Goal: Task Accomplishment & Management: Use online tool/utility

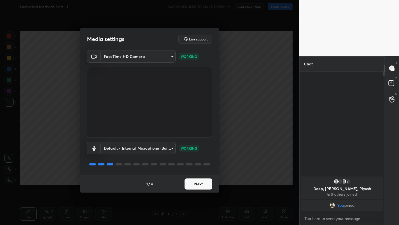
click at [199, 185] on button "Next" at bounding box center [199, 184] width 28 height 11
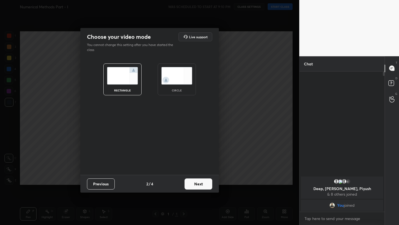
click at [199, 185] on button "Next" at bounding box center [199, 184] width 28 height 11
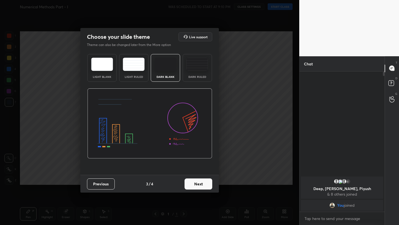
click at [199, 185] on button "Next" at bounding box center [199, 184] width 28 height 11
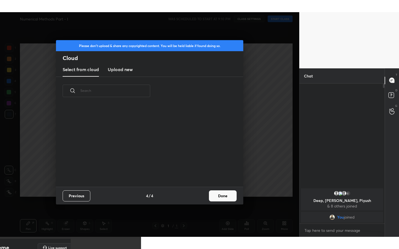
scroll to position [2, 3]
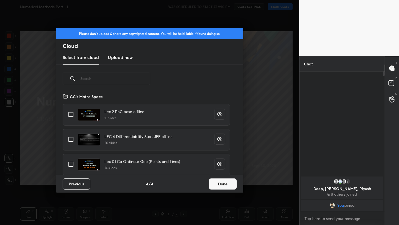
click at [215, 185] on button "Done" at bounding box center [223, 184] width 28 height 11
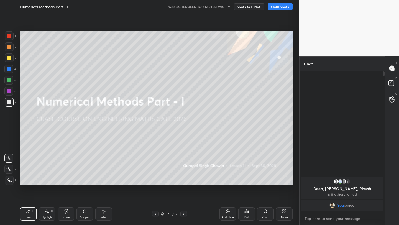
click at [280, 7] on button "START CLASS" at bounding box center [280, 6] width 25 height 7
click at [156, 215] on icon at bounding box center [155, 214] width 4 height 4
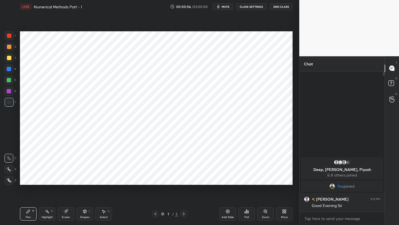
click at [185, 213] on icon at bounding box center [184, 214] width 4 height 4
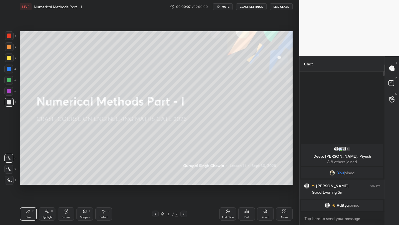
click at [224, 213] on div "Add Slide" at bounding box center [228, 213] width 17 height 13
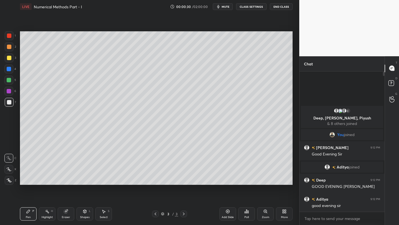
click at [284, 214] on div "More" at bounding box center [284, 213] width 17 height 13
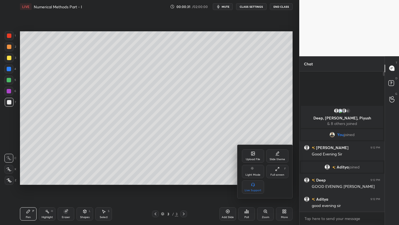
click at [274, 170] on div "Full screen F" at bounding box center [277, 171] width 22 height 13
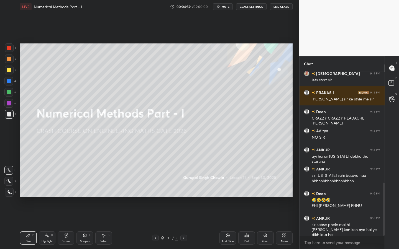
scroll to position [365, 0]
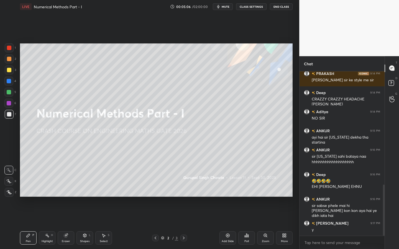
click at [27, 225] on icon at bounding box center [28, 235] width 3 height 3
click at [9, 180] on icon at bounding box center [8, 182] width 5 height 4
click at [10, 91] on div at bounding box center [9, 92] width 4 height 4
click at [12, 181] on div at bounding box center [8, 181] width 9 height 9
click at [11, 179] on div at bounding box center [8, 181] width 9 height 9
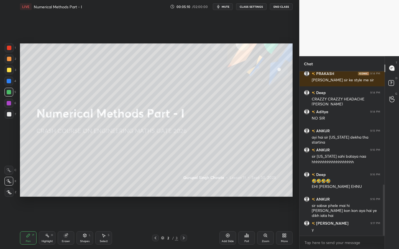
click at [286, 225] on icon at bounding box center [284, 236] width 4 height 4
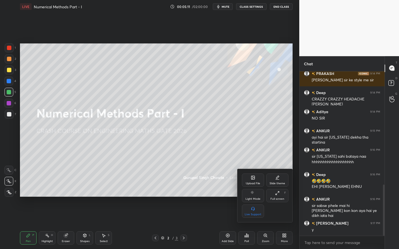
click at [254, 180] on div "Upload File" at bounding box center [253, 180] width 22 height 13
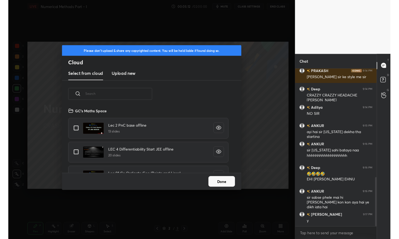
scroll to position [68, 178]
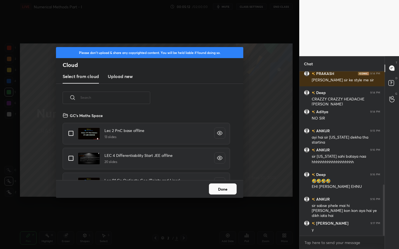
click at [121, 76] on h3 "Upload new" at bounding box center [120, 76] width 25 height 7
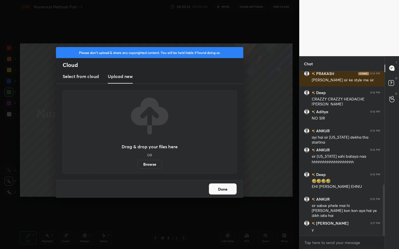
click at [147, 163] on label "Browse" at bounding box center [149, 164] width 25 height 9
click at [137, 163] on input "Browse" at bounding box center [137, 164] width 0 height 9
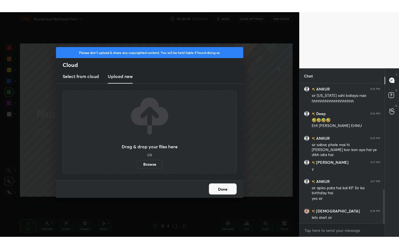
scroll to position [458, 0]
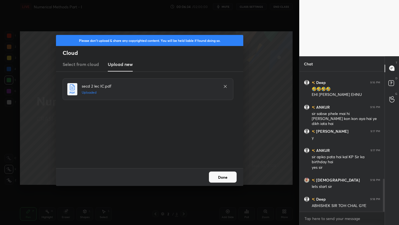
click at [232, 178] on button "Done" at bounding box center [223, 177] width 28 height 11
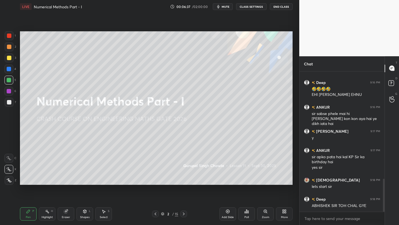
drag, startPoint x: 226, startPoint y: 212, endPoint x: 225, endPoint y: 201, distance: 10.9
click at [227, 212] on icon at bounding box center [228, 211] width 4 height 4
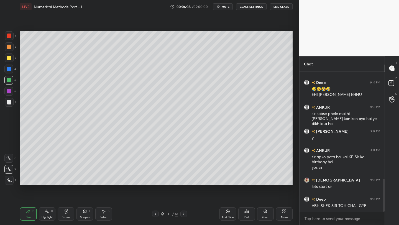
click at [11, 60] on div at bounding box center [9, 58] width 9 height 9
click at [285, 213] on icon at bounding box center [284, 211] width 4 height 4
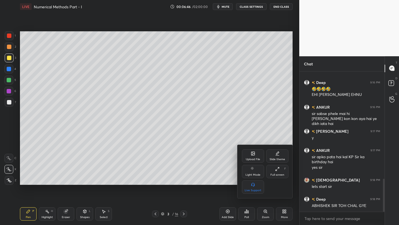
click at [278, 174] on div "Full screen" at bounding box center [278, 175] width 14 height 3
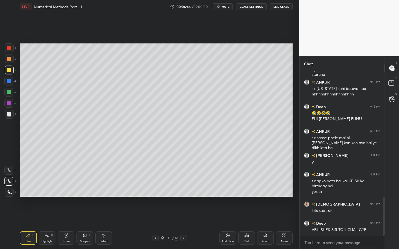
scroll to position [433, 0]
drag, startPoint x: 11, startPoint y: 67, endPoint x: 18, endPoint y: 64, distance: 7.1
click at [12, 67] on div at bounding box center [9, 70] width 9 height 9
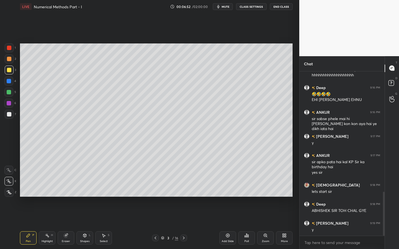
click at [13, 70] on div at bounding box center [9, 70] width 9 height 9
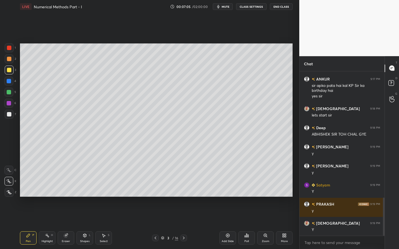
scroll to position [548, 0]
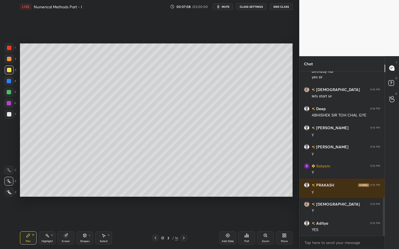
click at [83, 225] on div "Shapes" at bounding box center [84, 241] width 9 height 3
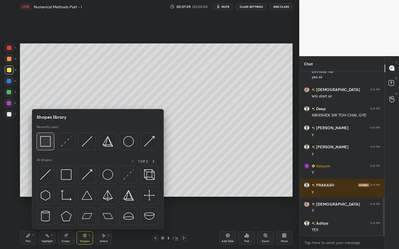
click at [50, 146] on img at bounding box center [45, 141] width 11 height 11
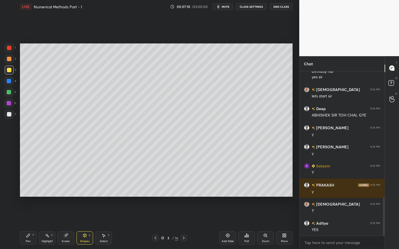
click at [12, 105] on div at bounding box center [8, 103] width 9 height 9
drag, startPoint x: 25, startPoint y: 244, endPoint x: 22, endPoint y: 246, distance: 3.6
click at [25, 225] on div "Pen P Highlight H Eraser Shapes L Select S 3 / 16 Add Slide Poll Zoom More" at bounding box center [156, 238] width 273 height 22
click at [30, 225] on div "Pen P" at bounding box center [28, 238] width 17 height 13
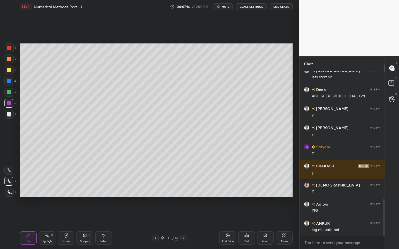
click at [10, 115] on div at bounding box center [9, 114] width 4 height 4
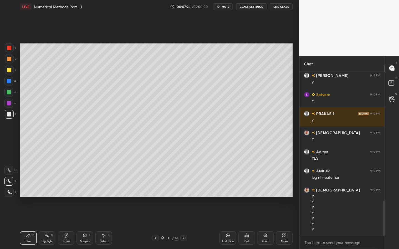
scroll to position [625, 0]
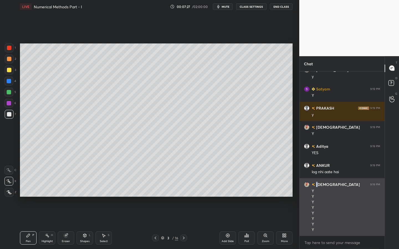
click at [317, 185] on h6 "[DEMOGRAPHIC_DATA]" at bounding box center [337, 185] width 45 height 6
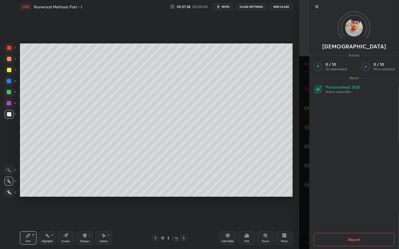
click at [305, 162] on div "Vishvas Activity 0 / 10 Qs attempted 0 / 10 Mins watched About Plus since [DATE…" at bounding box center [349, 124] width 100 height 249
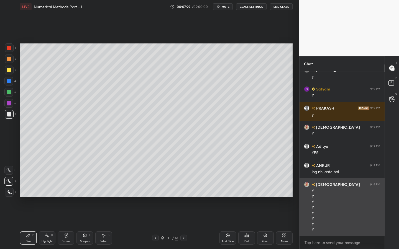
click at [329, 183] on h6 "[DEMOGRAPHIC_DATA]" at bounding box center [337, 185] width 45 height 6
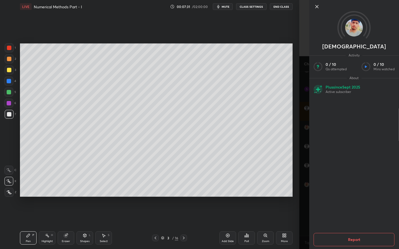
click at [304, 169] on div "Vishvas Activity 0 / 10 Qs attempted 0 / 10 Mins watched About Plus since [DATE…" at bounding box center [349, 124] width 100 height 249
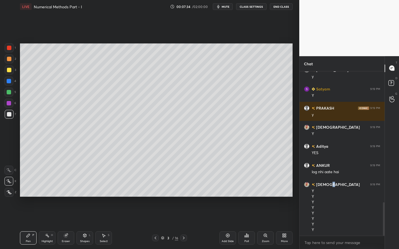
scroll to position [644, 0]
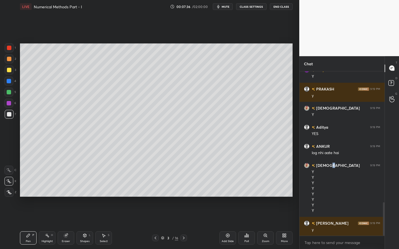
drag, startPoint x: 10, startPoint y: 58, endPoint x: 14, endPoint y: 57, distance: 4.0
click at [10, 58] on div at bounding box center [9, 59] width 4 height 4
click at [8, 90] on div at bounding box center [9, 92] width 4 height 4
click at [12, 68] on div at bounding box center [9, 70] width 9 height 9
click at [77, 225] on div "Shapes L" at bounding box center [85, 238] width 17 height 13
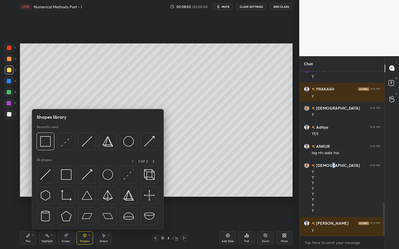
click at [66, 166] on div at bounding box center [66, 175] width 18 height 18
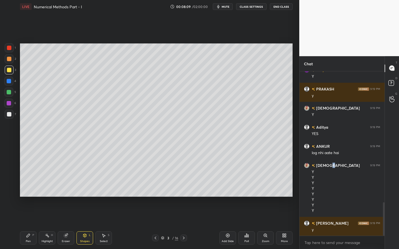
click at [27, 225] on icon at bounding box center [28, 236] width 4 height 4
click at [11, 115] on div at bounding box center [9, 114] width 4 height 4
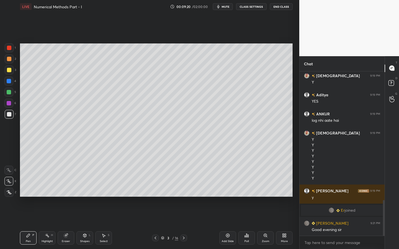
scroll to position [593, 0]
click at [15, 102] on div "6" at bounding box center [10, 103] width 12 height 9
click at [88, 225] on div "Shapes L" at bounding box center [85, 238] width 17 height 13
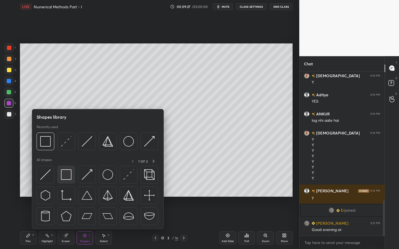
click at [72, 168] on div at bounding box center [66, 175] width 18 height 18
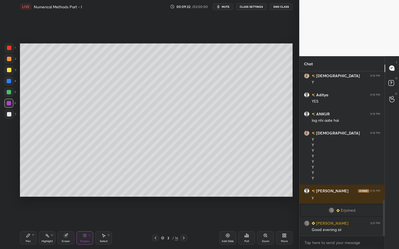
drag, startPoint x: 27, startPoint y: 237, endPoint x: 30, endPoint y: 233, distance: 4.9
click at [27, 225] on icon at bounding box center [28, 235] width 3 height 3
click at [8, 92] on div at bounding box center [9, 92] width 4 height 4
click at [11, 115] on div at bounding box center [9, 114] width 4 height 4
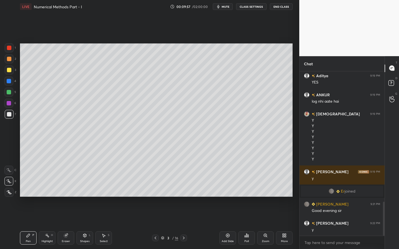
scroll to position [631, 0]
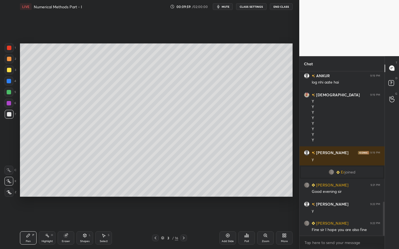
drag, startPoint x: 9, startPoint y: 116, endPoint x: 15, endPoint y: 114, distance: 6.8
click at [9, 115] on div at bounding box center [9, 114] width 4 height 4
drag, startPoint x: 83, startPoint y: 240, endPoint x: 89, endPoint y: 232, distance: 9.9
click at [83, 225] on div "Shapes L" at bounding box center [85, 238] width 17 height 13
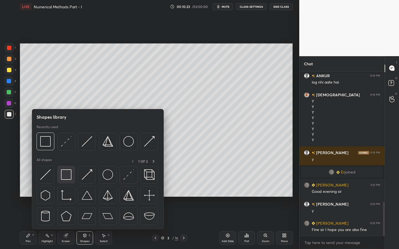
click at [72, 180] on div at bounding box center [66, 175] width 18 height 18
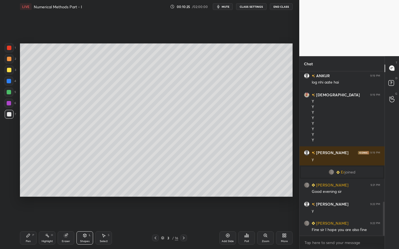
click at [21, 225] on div "Pen P" at bounding box center [28, 238] width 17 height 13
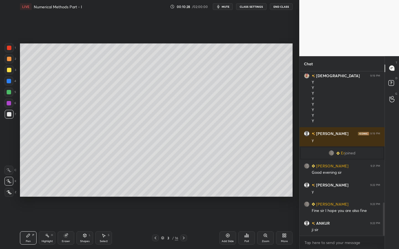
click at [85, 225] on icon at bounding box center [85, 236] width 4 height 4
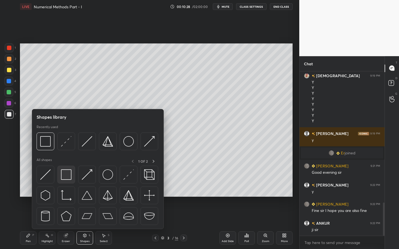
click at [72, 177] on div at bounding box center [66, 175] width 18 height 18
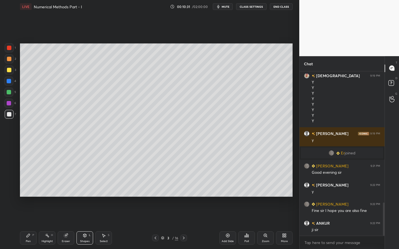
click at [24, 225] on div "Pen P" at bounding box center [28, 238] width 17 height 13
drag, startPoint x: 10, startPoint y: 93, endPoint x: 16, endPoint y: 91, distance: 5.7
click at [12, 93] on div at bounding box center [8, 92] width 9 height 9
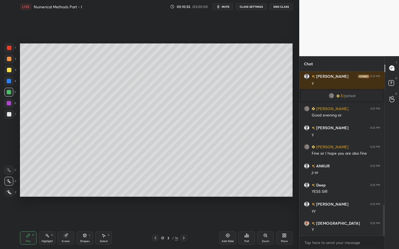
scroll to position [727, 0]
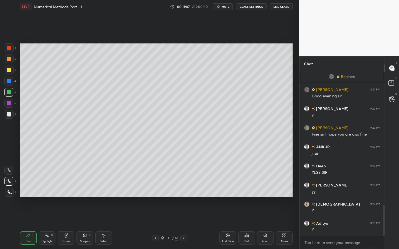
click at [229, 225] on div "Add Slide" at bounding box center [228, 238] width 17 height 13
drag, startPoint x: 9, startPoint y: 72, endPoint x: 12, endPoint y: 68, distance: 4.5
click at [9, 72] on div at bounding box center [9, 70] width 4 height 4
click at [84, 225] on div "Shapes L" at bounding box center [85, 238] width 17 height 13
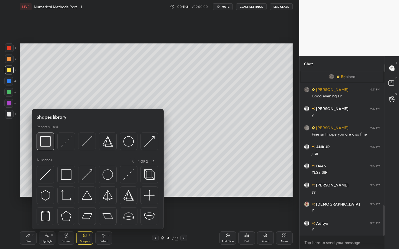
click at [51, 146] on div at bounding box center [46, 142] width 18 height 18
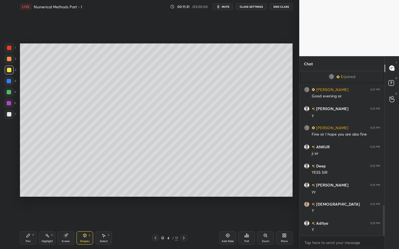
click at [9, 105] on div at bounding box center [9, 103] width 4 height 4
drag, startPoint x: 25, startPoint y: 241, endPoint x: 37, endPoint y: 219, distance: 25.6
click at [28, 225] on div "Pen" at bounding box center [28, 241] width 5 height 3
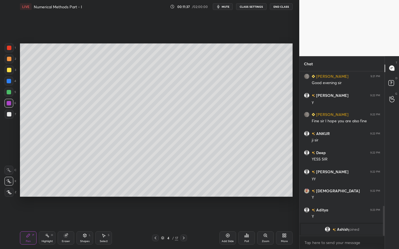
click at [9, 112] on div at bounding box center [9, 114] width 4 height 4
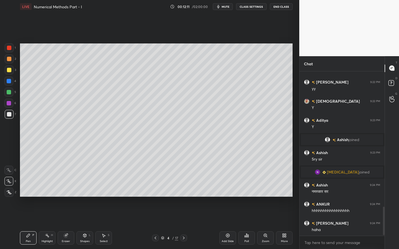
scroll to position [791, 0]
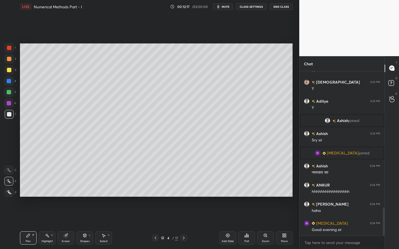
click at [84, 225] on icon at bounding box center [84, 235] width 3 height 3
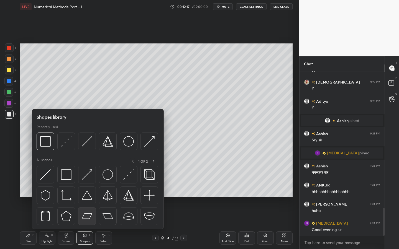
scroll to position [810, 0]
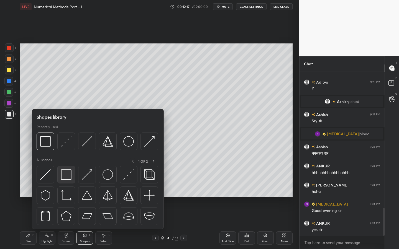
click at [66, 170] on img at bounding box center [66, 175] width 11 height 11
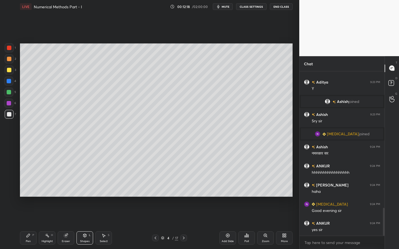
drag, startPoint x: 8, startPoint y: 68, endPoint x: 16, endPoint y: 64, distance: 9.1
click at [9, 68] on div at bounding box center [9, 70] width 4 height 4
click at [88, 76] on div "Setting up your live class Poll for secs No correct answer Start poll" at bounding box center [156, 120] width 277 height 214
click at [34, 225] on div "Pen P Highlight H Eraser Shapes L Select S 4 / 17 Add Slide Poll Zoom More" at bounding box center [156, 238] width 273 height 22
drag, startPoint x: 26, startPoint y: 242, endPoint x: 47, endPoint y: 227, distance: 26.3
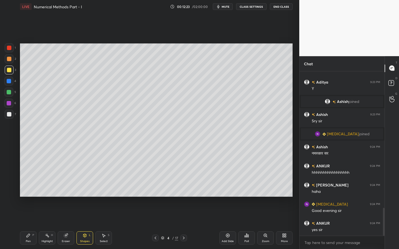
click at [27, 225] on div "Pen P" at bounding box center [28, 238] width 17 height 13
drag, startPoint x: 11, startPoint y: 105, endPoint x: 18, endPoint y: 104, distance: 6.7
click at [11, 105] on div at bounding box center [8, 103] width 9 height 9
drag, startPoint x: 8, startPoint y: 120, endPoint x: 19, endPoint y: 114, distance: 12.2
click at [10, 119] on div "7" at bounding box center [10, 115] width 11 height 11
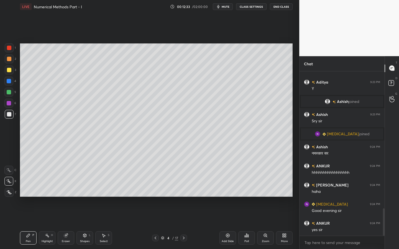
scroll to position [829, 0]
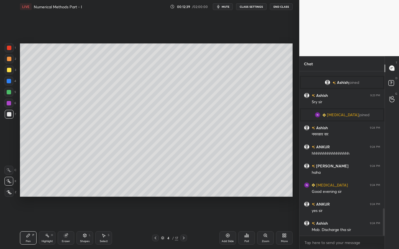
click at [85, 225] on div "Shapes L" at bounding box center [85, 238] width 17 height 13
click at [8, 107] on div at bounding box center [8, 103] width 9 height 9
click at [5, 89] on div at bounding box center [8, 92] width 9 height 9
drag, startPoint x: 27, startPoint y: 235, endPoint x: 42, endPoint y: 208, distance: 31.0
click at [27, 225] on div "Pen P" at bounding box center [28, 238] width 17 height 13
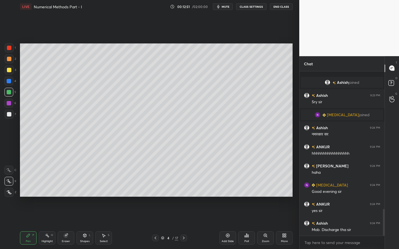
scroll to position [848, 0]
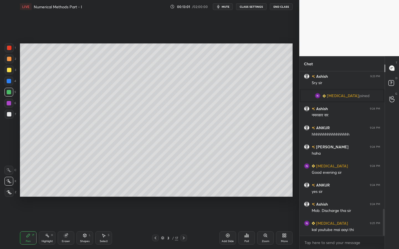
click at [74, 225] on div "Pen P Highlight H Eraser Shapes L Select S" at bounding box center [70, 238] width 100 height 13
click at [85, 225] on div "Shapes L" at bounding box center [85, 238] width 17 height 13
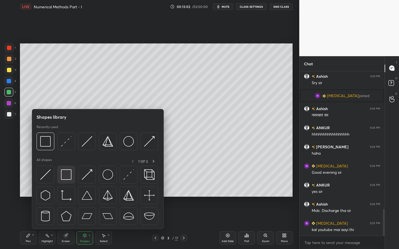
click at [62, 174] on img at bounding box center [66, 175] width 11 height 11
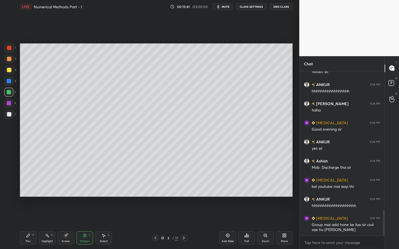
scroll to position [897, 0]
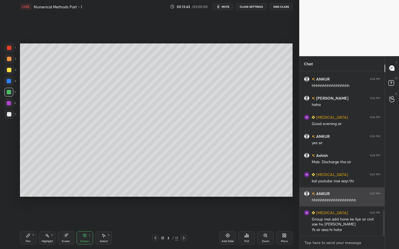
type textarea "x"
click at [329, 225] on textarea at bounding box center [342, 243] width 76 height 9
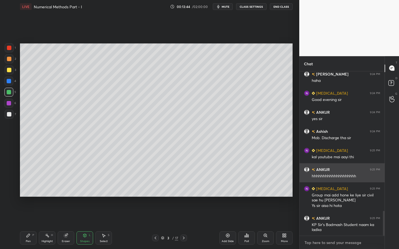
type textarea "7"
type textarea "x"
type textarea "79"
type textarea "x"
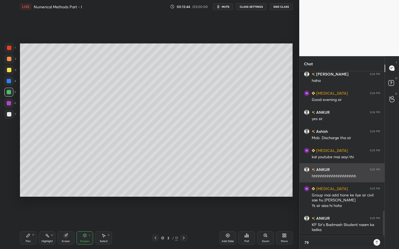
scroll to position [176, 83]
type textarea "797"
type textarea "x"
type textarea "7974"
type textarea "x"
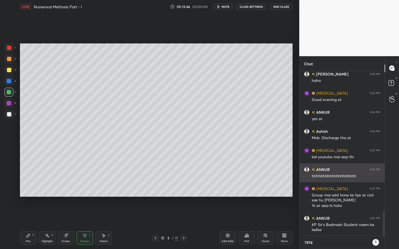
type textarea "79743"
type textarea "x"
type textarea "797439"
type textarea "x"
type textarea "7974390"
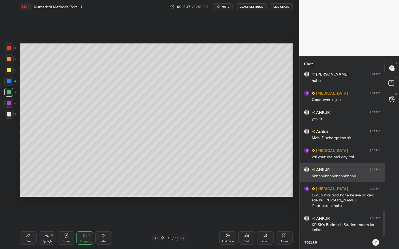
type textarea "x"
type textarea "79743900"
type textarea "x"
type textarea "797439003"
type textarea "x"
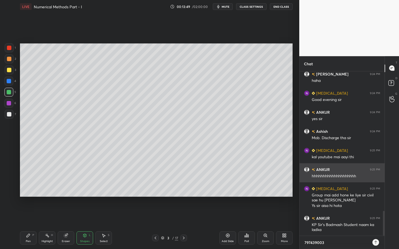
type textarea "7974390037"
type textarea "x"
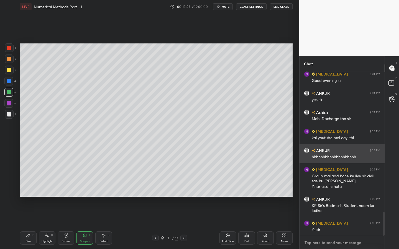
scroll to position [971, 0]
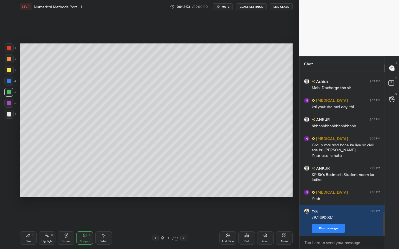
click at [29, 225] on icon at bounding box center [28, 236] width 4 height 4
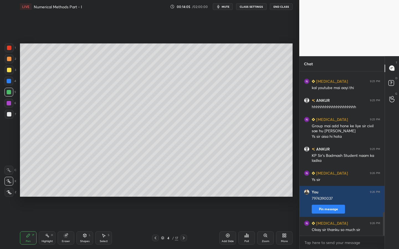
scroll to position [1009, 0]
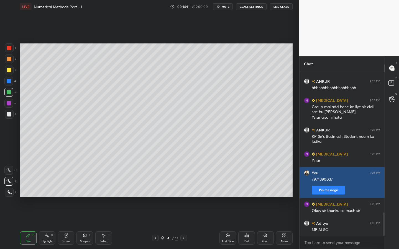
drag, startPoint x: 332, startPoint y: 192, endPoint x: 337, endPoint y: 190, distance: 4.6
click at [332, 192] on button "Pin message" at bounding box center [328, 190] width 33 height 9
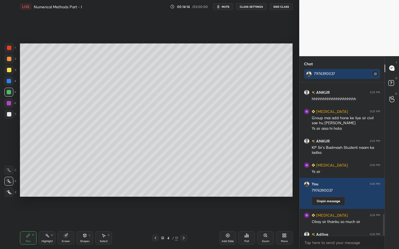
scroll to position [1020, 0]
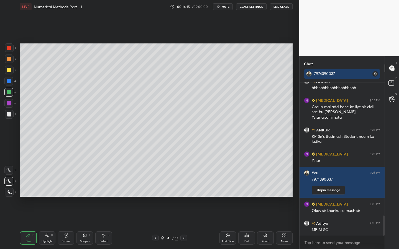
drag, startPoint x: 383, startPoint y: 224, endPoint x: 383, endPoint y: 232, distance: 8.1
click at [383, 225] on div at bounding box center [384, 226] width 2 height 20
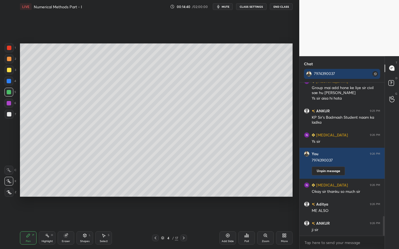
click at [8, 114] on div at bounding box center [9, 114] width 9 height 9
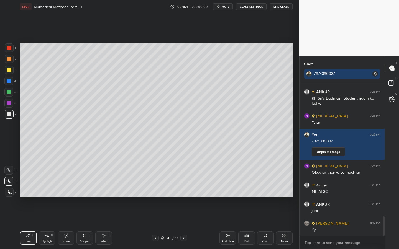
click at [10, 93] on div at bounding box center [9, 92] width 4 height 4
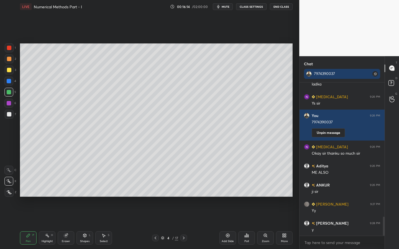
click at [86, 225] on div "Shapes L" at bounding box center [85, 238] width 17 height 13
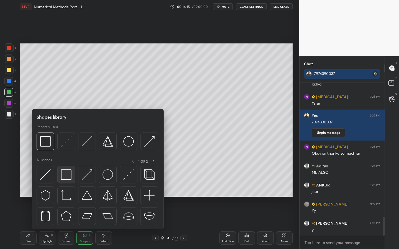
click at [61, 175] on img at bounding box center [66, 175] width 11 height 11
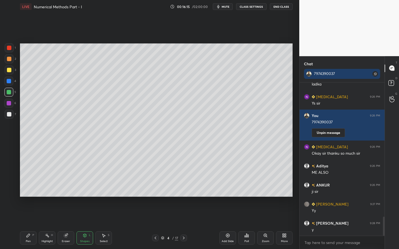
click at [11, 115] on div at bounding box center [9, 114] width 9 height 9
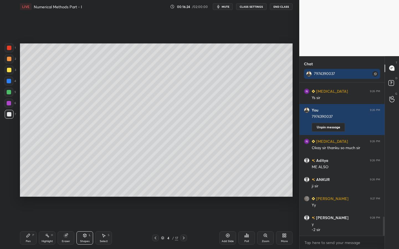
drag, startPoint x: 26, startPoint y: 235, endPoint x: 22, endPoint y: 233, distance: 4.7
click at [24, 225] on div "Pen P" at bounding box center [28, 238] width 17 height 13
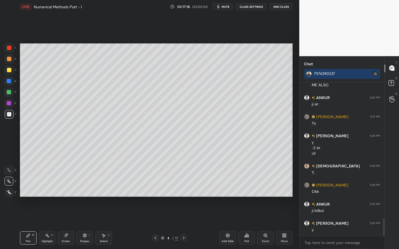
scroll to position [1185, 0]
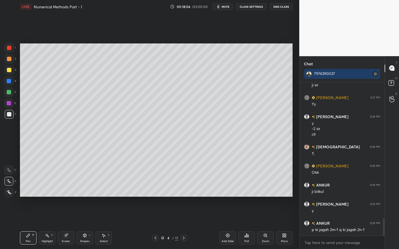
drag, startPoint x: 226, startPoint y: 236, endPoint x: 228, endPoint y: 232, distance: 4.5
click at [226, 225] on icon at bounding box center [228, 236] width 4 height 4
click at [10, 73] on div at bounding box center [9, 70] width 9 height 9
click at [87, 225] on div "Shapes" at bounding box center [84, 241] width 9 height 3
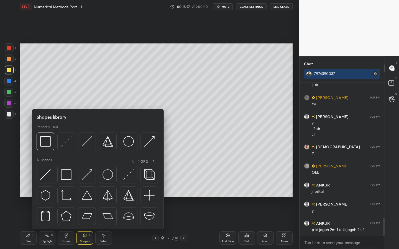
click at [14, 102] on div "6" at bounding box center [10, 103] width 12 height 9
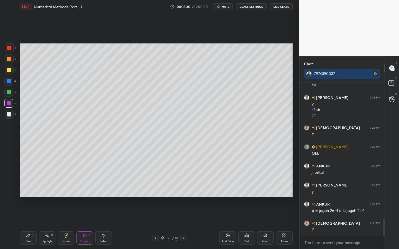
scroll to position [1223, 0]
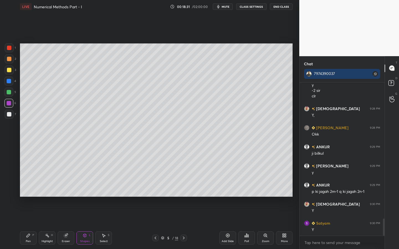
click at [33, 225] on div "P" at bounding box center [33, 235] width 2 height 3
drag, startPoint x: 9, startPoint y: 91, endPoint x: 19, endPoint y: 86, distance: 11.2
click at [9, 91] on div at bounding box center [9, 92] width 4 height 4
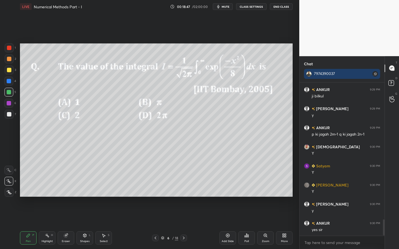
scroll to position [1299, 0]
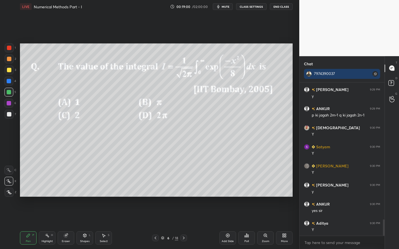
drag, startPoint x: 86, startPoint y: 240, endPoint x: 91, endPoint y: 230, distance: 11.5
click at [86, 225] on div "Shapes" at bounding box center [84, 241] width 9 height 3
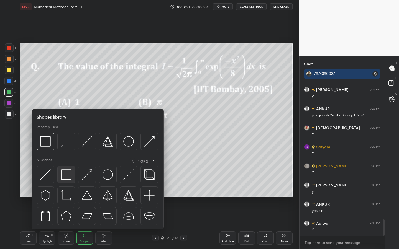
click at [68, 177] on img at bounding box center [66, 175] width 11 height 11
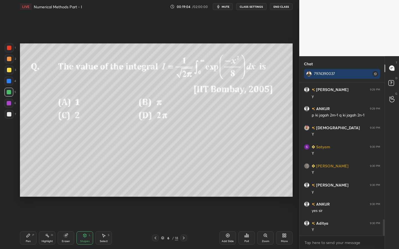
drag, startPoint x: 27, startPoint y: 240, endPoint x: 41, endPoint y: 229, distance: 17.0
click at [27, 225] on div "Pen P" at bounding box center [28, 238] width 17 height 13
click at [12, 105] on div at bounding box center [8, 103] width 9 height 9
drag, startPoint x: 6, startPoint y: 48, endPoint x: 11, endPoint y: 47, distance: 5.1
click at [6, 48] on div at bounding box center [9, 48] width 9 height 9
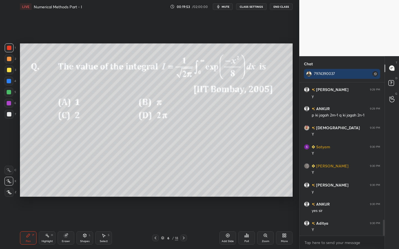
scroll to position [1313, 0]
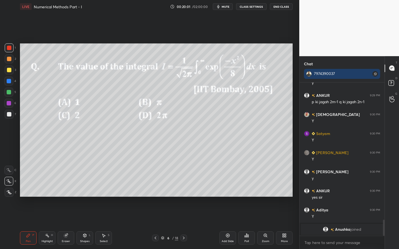
drag, startPoint x: 106, startPoint y: 238, endPoint x: 106, endPoint y: 234, distance: 3.6
click at [105, 225] on div "Select S" at bounding box center [103, 238] width 17 height 13
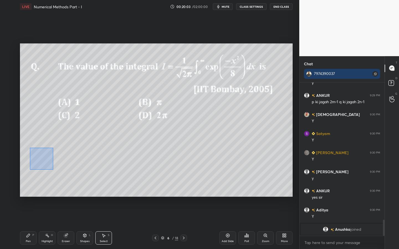
drag, startPoint x: 30, startPoint y: 148, endPoint x: 46, endPoint y: 161, distance: 21.0
click at [53, 169] on div "0 ° Undo Copy Duplicate Duplicate to new slide Delete" at bounding box center [156, 121] width 273 height 154
drag, startPoint x: 42, startPoint y: 160, endPoint x: 49, endPoint y: 158, distance: 6.3
click at [49, 159] on div "0 ° Undo Copy Duplicate Duplicate to new slide Delete" at bounding box center [156, 121] width 273 height 154
drag, startPoint x: 34, startPoint y: 152, endPoint x: 58, endPoint y: 159, distance: 25.1
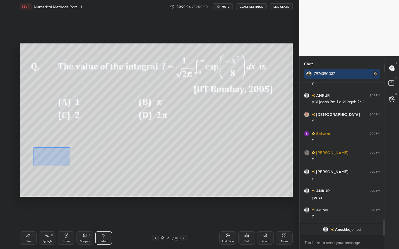
click at [69, 165] on div "0 ° Undo Copy Duplicate Duplicate to new slide Delete" at bounding box center [156, 121] width 273 height 154
drag, startPoint x: 55, startPoint y: 158, endPoint x: 72, endPoint y: 159, distance: 16.4
click at [68, 157] on div "0 ° Undo Copy Duplicate Duplicate to new slide Delete" at bounding box center [156, 121] width 273 height 154
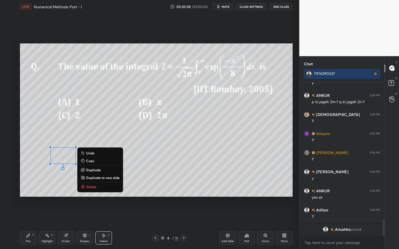
click at [32, 225] on div "Pen P" at bounding box center [28, 238] width 17 height 13
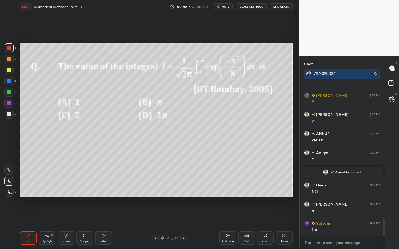
scroll to position [1199, 0]
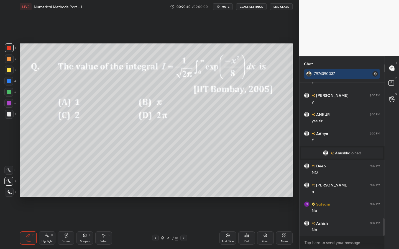
drag, startPoint x: 7, startPoint y: 119, endPoint x: 18, endPoint y: 121, distance: 11.0
click at [8, 119] on div at bounding box center [9, 114] width 9 height 9
drag, startPoint x: 9, startPoint y: 113, endPoint x: 11, endPoint y: 105, distance: 7.5
click at [9, 113] on div at bounding box center [9, 114] width 4 height 4
click at [9, 103] on div at bounding box center [9, 103] width 4 height 4
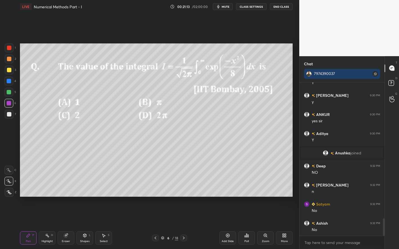
click at [16, 117] on div "1 2 3 4 5 6 7" at bounding box center [10, 83] width 12 height 78
click at [9, 115] on div at bounding box center [9, 114] width 4 height 4
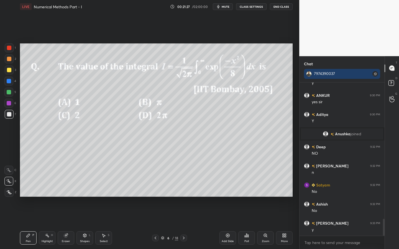
scroll to position [1237, 0]
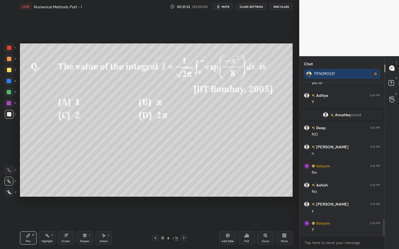
click at [87, 225] on div "Shapes" at bounding box center [84, 241] width 9 height 3
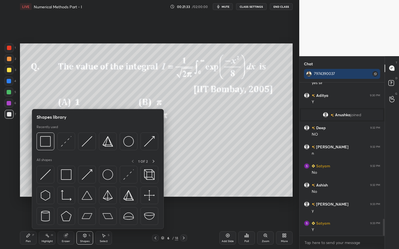
drag, startPoint x: 11, startPoint y: 104, endPoint x: 19, endPoint y: 100, distance: 9.0
click at [11, 103] on div at bounding box center [8, 103] width 9 height 9
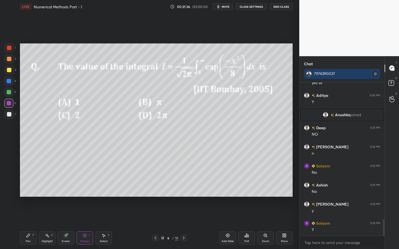
click at [24, 225] on div "Pen P" at bounding box center [28, 238] width 17 height 13
drag, startPoint x: 6, startPoint y: 94, endPoint x: 18, endPoint y: 93, distance: 11.9
click at [6, 94] on div at bounding box center [8, 92] width 9 height 9
click at [10, 70] on div at bounding box center [9, 70] width 4 height 4
drag, startPoint x: 8, startPoint y: 94, endPoint x: 11, endPoint y: 95, distance: 2.9
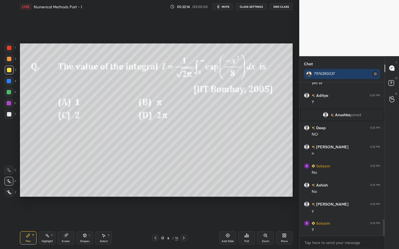
click at [8, 95] on div at bounding box center [8, 92] width 9 height 9
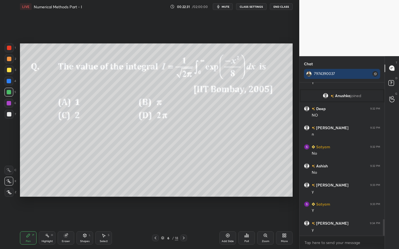
scroll to position [1276, 0]
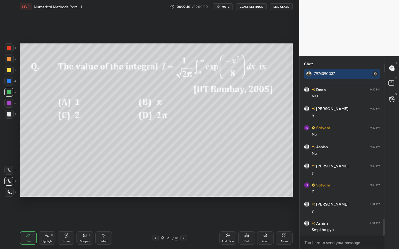
drag, startPoint x: 108, startPoint y: 238, endPoint x: 112, endPoint y: 228, distance: 11.3
click at [110, 225] on div "Select S" at bounding box center [103, 238] width 17 height 13
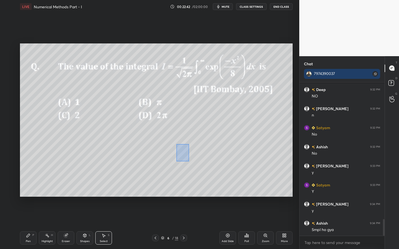
drag, startPoint x: 177, startPoint y: 145, endPoint x: 184, endPoint y: 155, distance: 12.5
click at [188, 161] on div "0 ° Undo Copy Duplicate Duplicate to new slide Delete" at bounding box center [156, 121] width 273 height 154
drag, startPoint x: 181, startPoint y: 154, endPoint x: 165, endPoint y: 156, distance: 16.2
click at [166, 156] on div "0 ° Undo Copy Duplicate Duplicate to new slide Delete" at bounding box center [156, 121] width 273 height 154
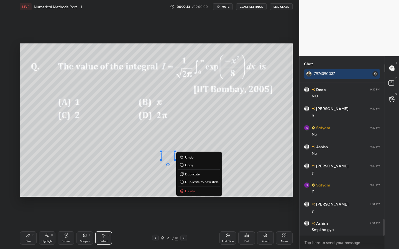
click at [30, 225] on div "Pen P" at bounding box center [28, 238] width 17 height 13
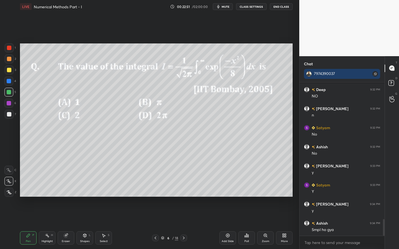
drag, startPoint x: 84, startPoint y: 238, endPoint x: 81, endPoint y: 231, distance: 7.2
click at [85, 225] on div "Shapes L" at bounding box center [85, 238] width 17 height 13
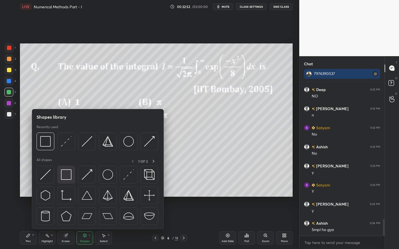
click at [65, 171] on img at bounding box center [66, 175] width 11 height 11
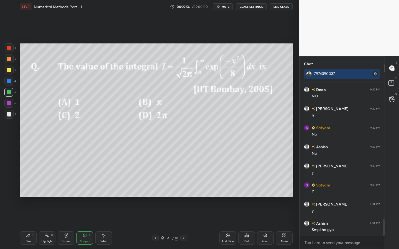
drag, startPoint x: 25, startPoint y: 237, endPoint x: 48, endPoint y: 221, distance: 27.6
click at [27, 225] on div "Pen P" at bounding box center [28, 238] width 17 height 13
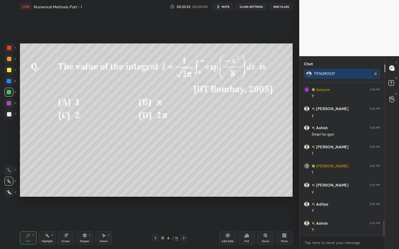
scroll to position [1391, 0]
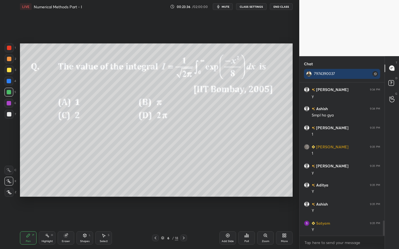
drag, startPoint x: 8, startPoint y: 116, endPoint x: 11, endPoint y: 114, distance: 3.8
click at [8, 116] on div at bounding box center [9, 114] width 4 height 4
drag, startPoint x: 63, startPoint y: 238, endPoint x: 68, endPoint y: 233, distance: 7.6
click at [64, 225] on div "Eraser" at bounding box center [66, 238] width 17 height 13
click at [10, 183] on div at bounding box center [8, 181] width 9 height 9
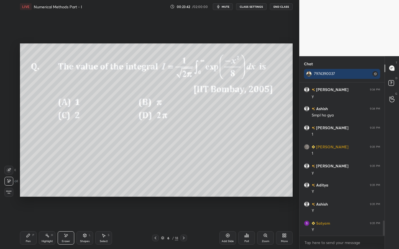
click at [30, 225] on icon at bounding box center [28, 236] width 4 height 4
click at [10, 83] on div at bounding box center [9, 81] width 4 height 4
drag, startPoint x: 82, startPoint y: 238, endPoint x: 84, endPoint y: 233, distance: 5.6
click at [85, 225] on div "Shapes L" at bounding box center [85, 238] width 17 height 13
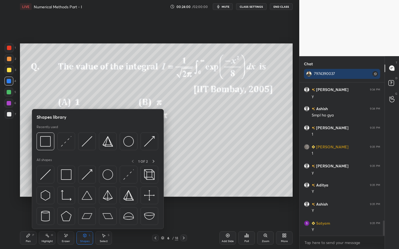
click at [67, 184] on div at bounding box center [66, 175] width 18 height 18
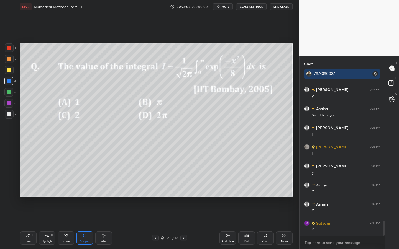
drag, startPoint x: 26, startPoint y: 244, endPoint x: 30, endPoint y: 235, distance: 9.3
click at [27, 225] on div "Pen P" at bounding box center [28, 238] width 17 height 13
drag, startPoint x: 36, startPoint y: 233, endPoint x: 37, endPoint y: 210, distance: 22.5
click at [34, 225] on div "Pen P" at bounding box center [28, 238] width 17 height 13
click at [8, 104] on div at bounding box center [9, 103] width 4 height 4
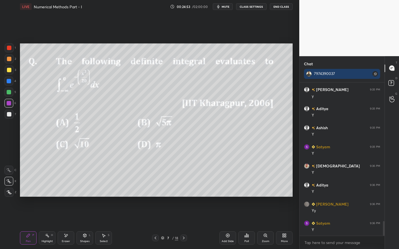
scroll to position [1486, 0]
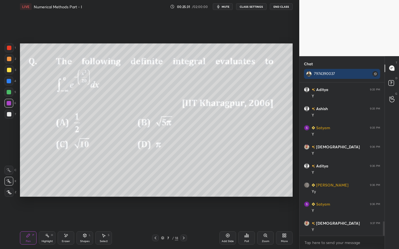
drag, startPoint x: 9, startPoint y: 93, endPoint x: 17, endPoint y: 88, distance: 9.3
click at [11, 92] on div at bounding box center [9, 92] width 4 height 4
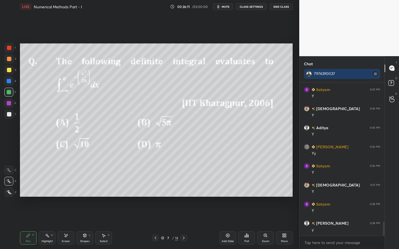
scroll to position [1544, 0]
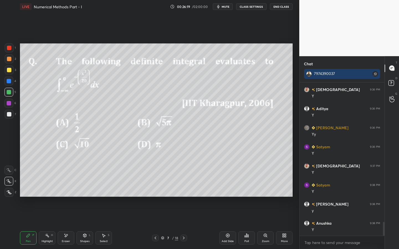
click at [245, 225] on div "Poll" at bounding box center [246, 238] width 17 height 13
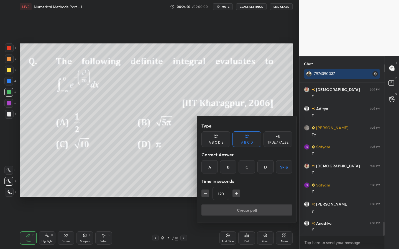
drag, startPoint x: 228, startPoint y: 169, endPoint x: 232, endPoint y: 190, distance: 20.8
click at [229, 170] on div "B" at bounding box center [228, 167] width 16 height 13
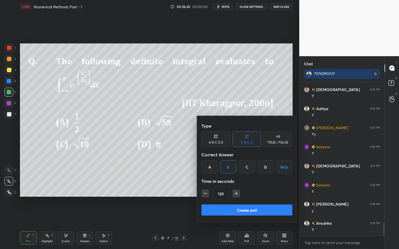
click at [235, 208] on button "Create poll" at bounding box center [247, 210] width 91 height 11
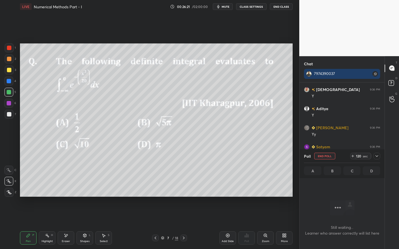
scroll to position [136, 83]
click at [227, 10] on button "mute" at bounding box center [223, 6] width 20 height 7
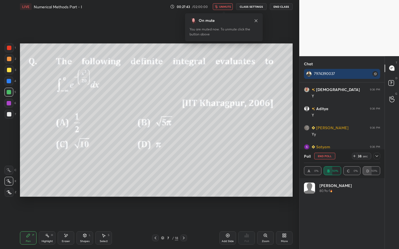
scroll to position [65, 75]
click at [227, 8] on span "unmute" at bounding box center [225, 7] width 12 height 4
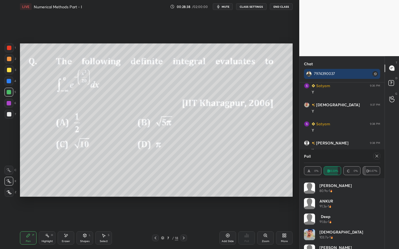
scroll to position [11, 0]
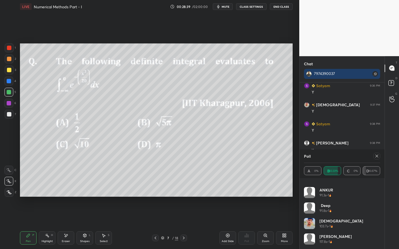
drag, startPoint x: 377, startPoint y: 155, endPoint x: 384, endPoint y: 153, distance: 7.4
click at [378, 156] on icon at bounding box center [377, 156] width 4 height 4
type textarea "x"
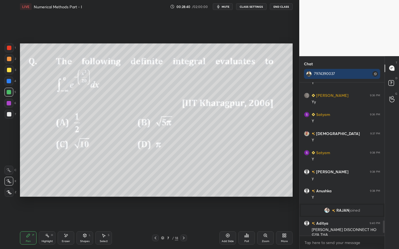
scroll to position [165, 83]
click at [12, 59] on div at bounding box center [9, 59] width 9 height 9
click at [247, 225] on div "Poll" at bounding box center [246, 238] width 17 height 13
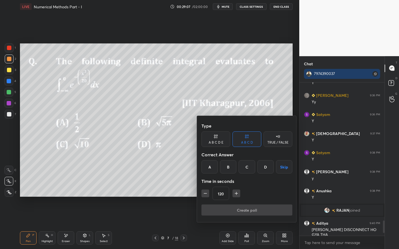
click at [208, 193] on button "button" at bounding box center [206, 194] width 8 height 8
click at [206, 193] on icon "button" at bounding box center [206, 194] width 6 height 6
click at [205, 192] on icon "button" at bounding box center [206, 194] width 6 height 6
drag, startPoint x: 205, startPoint y: 192, endPoint x: 209, endPoint y: 190, distance: 4.0
click at [205, 192] on icon "button" at bounding box center [206, 194] width 6 height 6
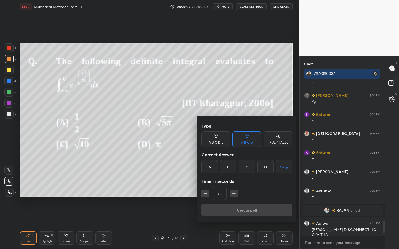
type input "60"
drag, startPoint x: 285, startPoint y: 165, endPoint x: 281, endPoint y: 172, distance: 7.4
click at [286, 165] on button "Skip" at bounding box center [284, 167] width 16 height 13
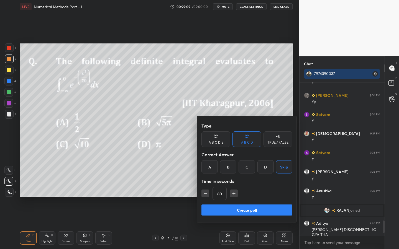
click at [263, 210] on button "Create poll" at bounding box center [247, 210] width 91 height 11
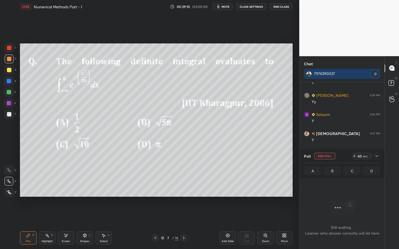
scroll to position [136, 83]
click at [378, 157] on icon at bounding box center [377, 156] width 4 height 4
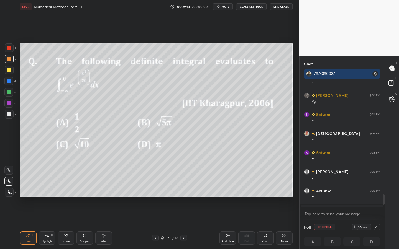
click at [185, 225] on icon at bounding box center [184, 238] width 4 height 4
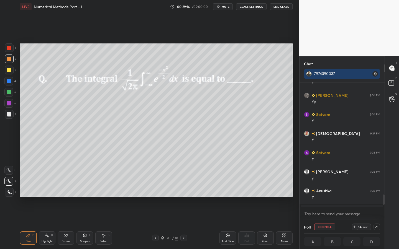
click at [16, 60] on div "2" at bounding box center [10, 59] width 11 height 9
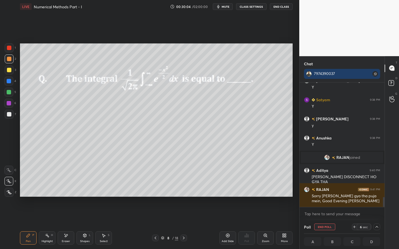
click at [75, 225] on div "Pen P Highlight H Eraser Shapes L Select S 8 / 18 Add Slide Poll Zoom More" at bounding box center [156, 238] width 273 height 22
drag, startPoint x: 85, startPoint y: 243, endPoint x: 82, endPoint y: 239, distance: 4.7
click at [82, 225] on div "Shapes L" at bounding box center [85, 238] width 17 height 13
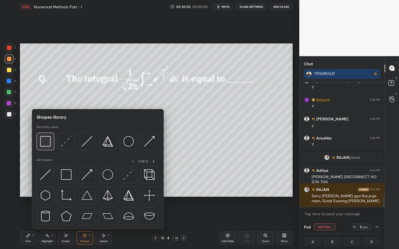
click at [48, 143] on img at bounding box center [45, 141] width 11 height 11
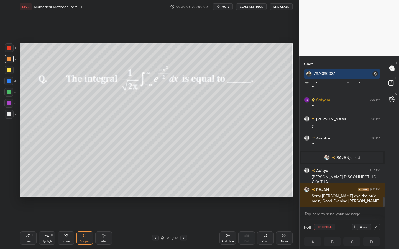
click at [13, 113] on div at bounding box center [9, 114] width 9 height 9
click at [30, 225] on icon at bounding box center [28, 236] width 4 height 4
click at [375, 225] on icon at bounding box center [377, 227] width 4 height 4
type textarea "x"
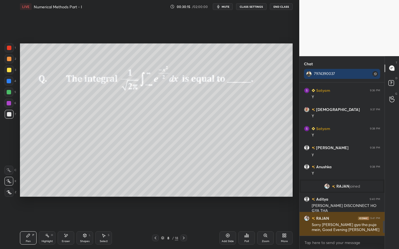
scroll to position [1420, 0]
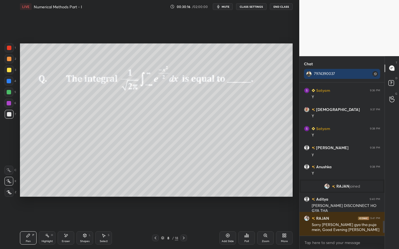
click at [111, 225] on div "Pen P Highlight H Eraser Shapes L Select S 8 / 18 Add Slide Poll Zoom More" at bounding box center [156, 238] width 273 height 22
click at [104, 225] on div "Pen P Highlight H Eraser Shapes L Select S 8 / 18 Add Slide Poll Zoom More" at bounding box center [156, 238] width 273 height 22
drag, startPoint x: 101, startPoint y: 240, endPoint x: 106, endPoint y: 239, distance: 5.2
click at [104, 225] on div "Select" at bounding box center [104, 241] width 8 height 3
drag, startPoint x: 229, startPoint y: 87, endPoint x: 244, endPoint y: 90, distance: 15.3
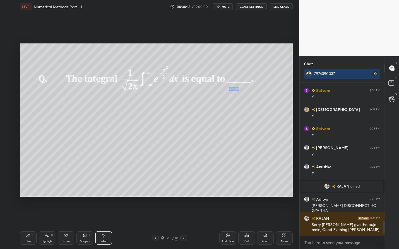
click at [244, 90] on div "0 ° Undo Copy Duplicate Duplicate to new slide Delete" at bounding box center [156, 121] width 273 height 154
drag, startPoint x: 234, startPoint y: 91, endPoint x: 235, endPoint y: 98, distance: 7.7
click at [232, 97] on div "0 ° Undo Copy Duplicate Duplicate to new slide Delete" at bounding box center [156, 121] width 273 height 154
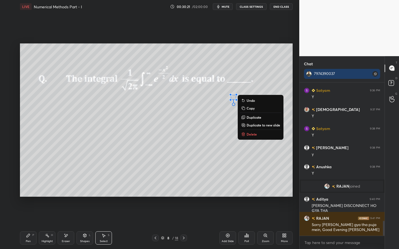
scroll to position [1439, 0]
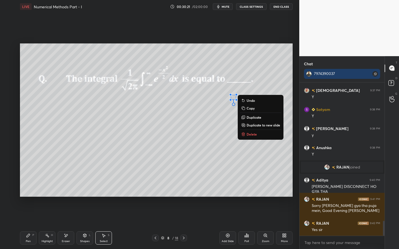
click at [29, 225] on icon at bounding box center [28, 235] width 3 height 3
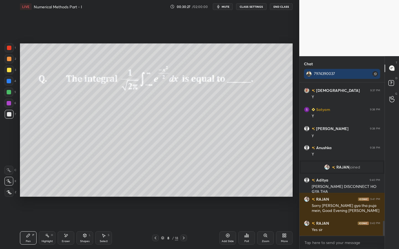
click at [154, 225] on icon at bounding box center [155, 238] width 4 height 4
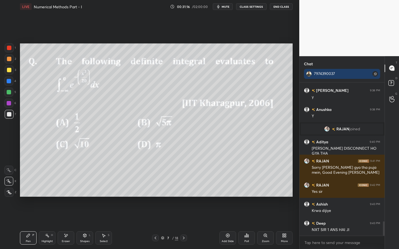
scroll to position [1496, 0]
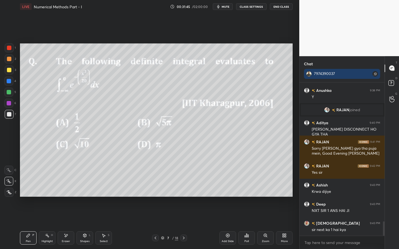
click at [185, 225] on icon at bounding box center [184, 238] width 4 height 4
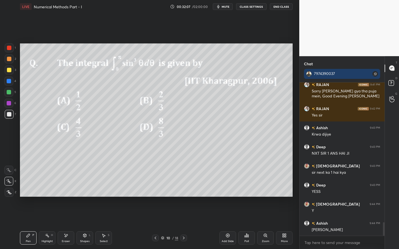
scroll to position [1573, 0]
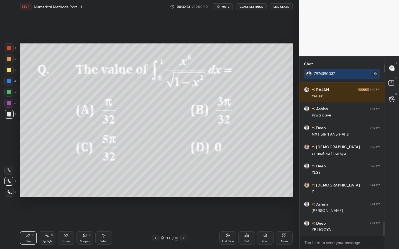
drag, startPoint x: 13, startPoint y: 45, endPoint x: 18, endPoint y: 50, distance: 6.5
click at [12, 47] on div at bounding box center [9, 48] width 9 height 9
click at [60, 225] on div "Eraser" at bounding box center [66, 238] width 17 height 13
click at [23, 225] on div "Pen P" at bounding box center [28, 238] width 17 height 13
click at [27, 225] on icon at bounding box center [28, 236] width 4 height 4
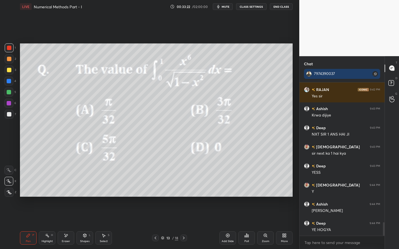
click at [98, 225] on div "Select S" at bounding box center [103, 238] width 17 height 13
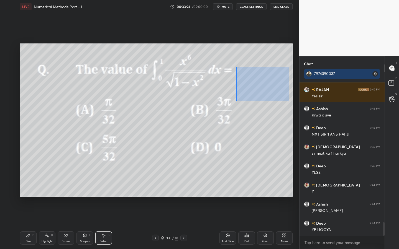
drag, startPoint x: 236, startPoint y: 67, endPoint x: 273, endPoint y: 92, distance: 44.5
click at [288, 101] on div "0 ° Undo Copy Duplicate Duplicate to new slide Delete" at bounding box center [156, 121] width 273 height 154
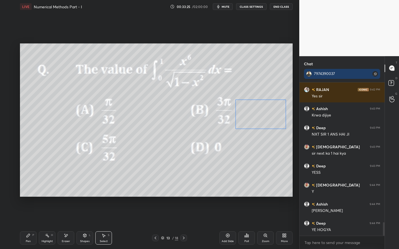
drag, startPoint x: 270, startPoint y: 105, endPoint x: 267, endPoint y: 119, distance: 14.4
click at [267, 119] on div "0 ° Undo Copy Duplicate Duplicate to new slide Delete" at bounding box center [156, 121] width 273 height 154
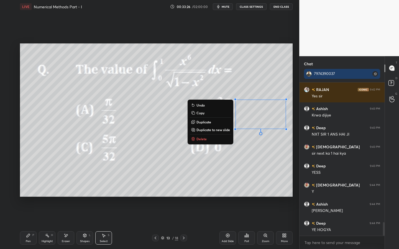
drag, startPoint x: 29, startPoint y: 235, endPoint x: 29, endPoint y: 238, distance: 3.1
click at [29, 225] on icon at bounding box center [28, 236] width 4 height 4
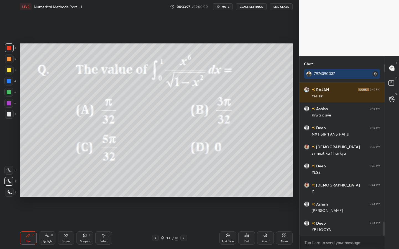
click at [10, 111] on div at bounding box center [9, 114] width 9 height 9
drag, startPoint x: 64, startPoint y: 243, endPoint x: 74, endPoint y: 231, distance: 15.1
click at [64, 225] on div "Eraser" at bounding box center [66, 241] width 8 height 3
click at [28, 225] on div "Pen P" at bounding box center [28, 238] width 17 height 13
click at [9, 102] on div at bounding box center [9, 103] width 4 height 4
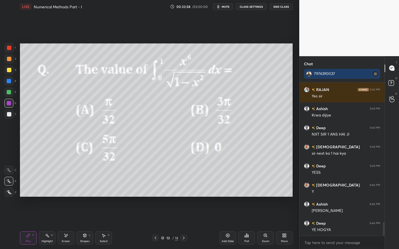
drag, startPoint x: 9, startPoint y: 47, endPoint x: 11, endPoint y: 49, distance: 3.0
click at [10, 49] on div at bounding box center [9, 48] width 4 height 4
click at [108, 225] on div "Select S" at bounding box center [103, 238] width 17 height 13
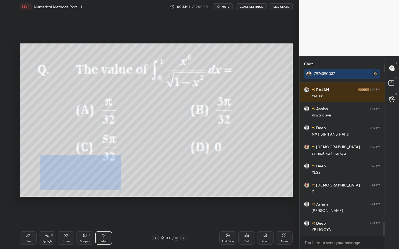
drag, startPoint x: 40, startPoint y: 155, endPoint x: 118, endPoint y: 189, distance: 84.8
click at [122, 192] on div "0 ° Undo Copy Duplicate Duplicate to new slide Delete" at bounding box center [156, 121] width 273 height 154
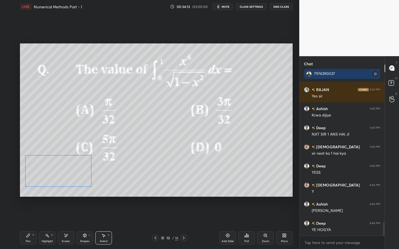
drag, startPoint x: 68, startPoint y: 178, endPoint x: 70, endPoint y: 185, distance: 7.3
click at [67, 177] on div "0 ° Undo Copy Duplicate Duplicate to new slide Delete" at bounding box center [156, 121] width 273 height 154
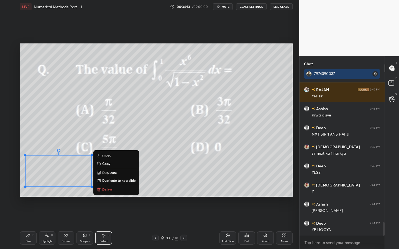
drag, startPoint x: 27, startPoint y: 242, endPoint x: 54, endPoint y: 212, distance: 41.2
click at [26, 225] on div "Pen" at bounding box center [28, 241] width 5 height 3
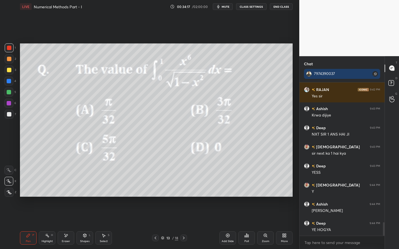
click at [9, 112] on div at bounding box center [9, 114] width 9 height 9
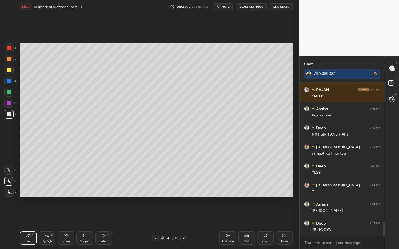
drag, startPoint x: 104, startPoint y: 240, endPoint x: 100, endPoint y: 225, distance: 15.4
click at [103, 225] on div "Select S" at bounding box center [103, 238] width 17 height 13
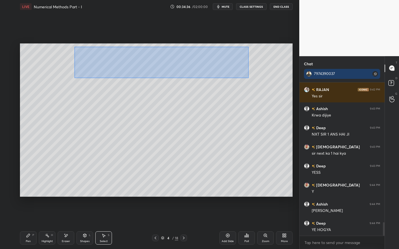
drag, startPoint x: 75, startPoint y: 47, endPoint x: 253, endPoint y: 77, distance: 181.1
click at [248, 78] on div "0 ° Undo Copy Duplicate Duplicate to new slide Delete" at bounding box center [156, 121] width 273 height 154
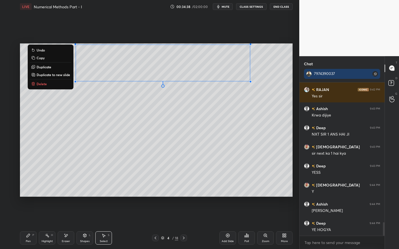
drag, startPoint x: 42, startPoint y: 57, endPoint x: 46, endPoint y: 55, distance: 3.6
click at [42, 57] on p "Copy" at bounding box center [41, 58] width 8 height 4
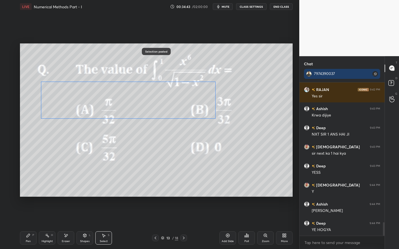
scroll to position [1592, 0]
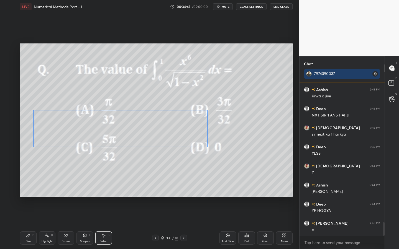
drag, startPoint x: 133, startPoint y: 89, endPoint x: 121, endPoint y: 138, distance: 50.3
click at [98, 139] on div "0 ° Undo Copy Paste here Duplicate Duplicate to new slide Delete" at bounding box center [156, 121] width 273 height 154
drag, startPoint x: 208, startPoint y: 147, endPoint x: 190, endPoint y: 147, distance: 17.2
click at [187, 146] on div at bounding box center [188, 147] width 2 height 2
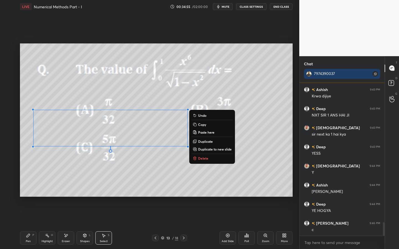
click at [66, 225] on div "Eraser" at bounding box center [66, 238] width 17 height 13
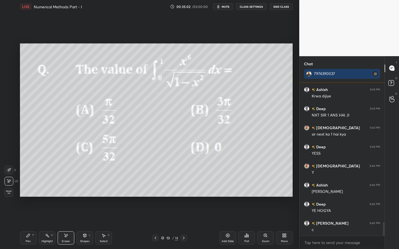
drag, startPoint x: 26, startPoint y: 241, endPoint x: 43, endPoint y: 221, distance: 26.2
click at [26, 225] on div "Pen" at bounding box center [28, 241] width 5 height 3
click at [11, 106] on div at bounding box center [8, 103] width 9 height 9
click at [11, 116] on div "7" at bounding box center [10, 114] width 11 height 9
drag, startPoint x: 7, startPoint y: 113, endPoint x: 19, endPoint y: 113, distance: 12.2
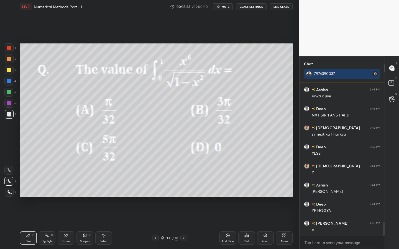
click at [9, 114] on div at bounding box center [9, 114] width 4 height 4
click at [63, 225] on div "Eraser" at bounding box center [66, 241] width 8 height 3
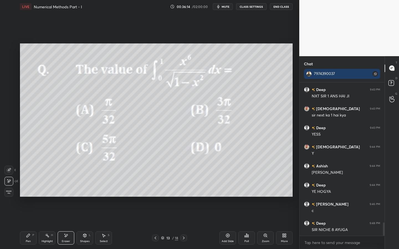
click at [29, 225] on div "Pen P" at bounding box center [28, 238] width 17 height 13
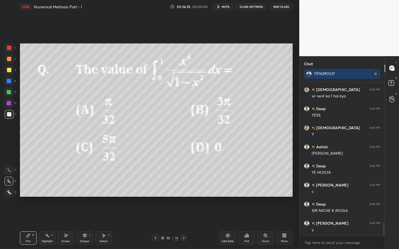
click at [9, 114] on div at bounding box center [9, 114] width 4 height 4
click at [11, 105] on div at bounding box center [8, 103] width 9 height 9
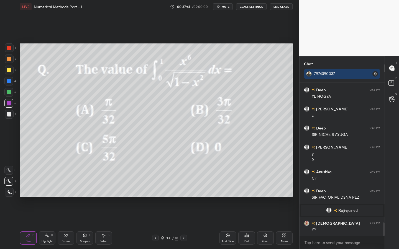
scroll to position [1633, 0]
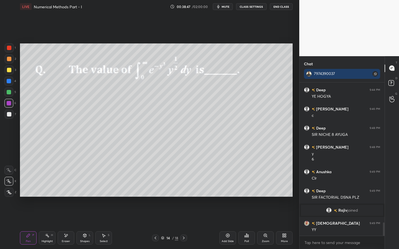
click at [12, 47] on div at bounding box center [9, 48] width 9 height 9
click at [226, 8] on span "mute" at bounding box center [226, 7] width 8 height 4
click at [249, 225] on div "Poll" at bounding box center [246, 238] width 17 height 31
click at [247, 225] on icon at bounding box center [247, 236] width 4 height 4
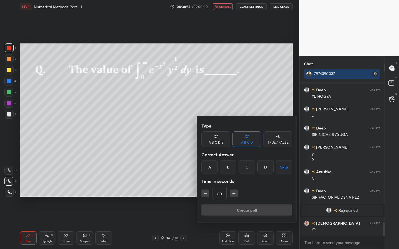
click at [286, 171] on button "Skip" at bounding box center [284, 167] width 16 height 13
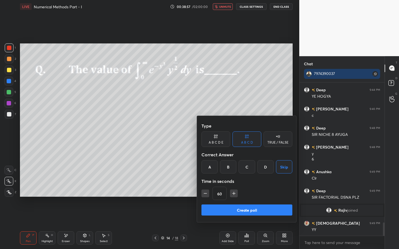
click at [285, 172] on button "Skip" at bounding box center [284, 167] width 16 height 13
click at [284, 172] on button "Skip" at bounding box center [284, 167] width 16 height 13
click at [240, 191] on div "60" at bounding box center [247, 193] width 91 height 13
click at [235, 193] on icon "button" at bounding box center [234, 194] width 6 height 6
click at [234, 195] on icon "button" at bounding box center [234, 194] width 6 height 6
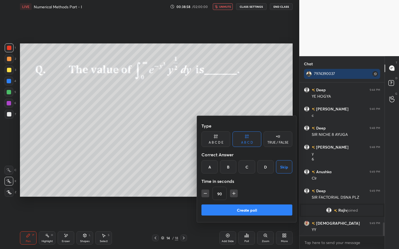
click at [234, 195] on icon "button" at bounding box center [234, 194] width 6 height 6
click at [235, 194] on icon "button" at bounding box center [234, 194] width 6 height 6
drag, startPoint x: 235, startPoint y: 195, endPoint x: 239, endPoint y: 199, distance: 6.1
click at [235, 195] on icon "button" at bounding box center [237, 194] width 6 height 6
type input "135"
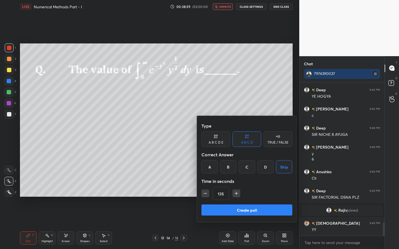
click at [245, 211] on button "Create poll" at bounding box center [247, 210] width 91 height 11
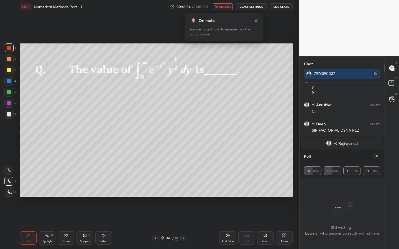
scroll to position [1719, 0]
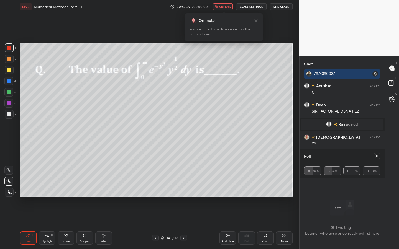
click at [225, 8] on span "unmute" at bounding box center [225, 7] width 12 height 4
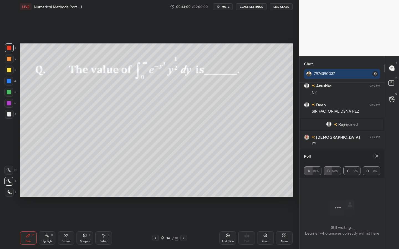
click at [376, 155] on icon at bounding box center [377, 156] width 4 height 4
type textarea "x"
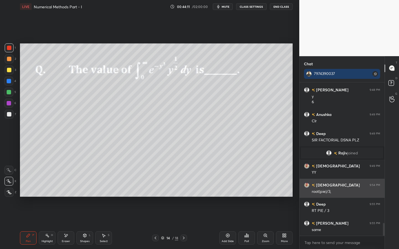
scroll to position [1709, 0]
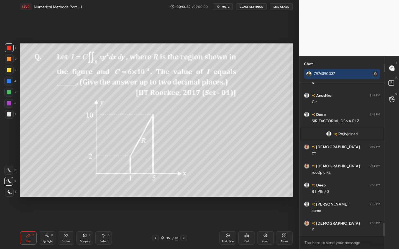
drag, startPoint x: 75, startPoint y: 234, endPoint x: 81, endPoint y: 237, distance: 7.0
click at [75, 225] on div "Pen P Highlight H Eraser Shapes L Select S" at bounding box center [70, 238] width 100 height 13
click at [85, 225] on div "Shapes L" at bounding box center [85, 238] width 17 height 13
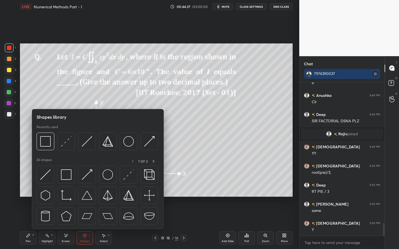
drag, startPoint x: 75, startPoint y: 186, endPoint x: 72, endPoint y: 184, distance: 4.2
click at [75, 186] on div at bounding box center [98, 197] width 123 height 62
click at [69, 178] on img at bounding box center [66, 175] width 11 height 11
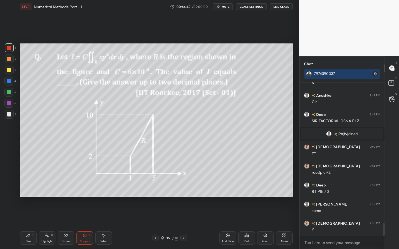
click at [26, 225] on icon at bounding box center [28, 236] width 4 height 4
click at [7, 107] on div at bounding box center [8, 103] width 9 height 9
drag, startPoint x: 6, startPoint y: 96, endPoint x: 10, endPoint y: 96, distance: 3.6
click at [8, 96] on div at bounding box center [8, 92] width 9 height 9
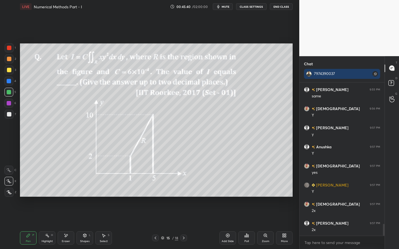
scroll to position [1843, 0]
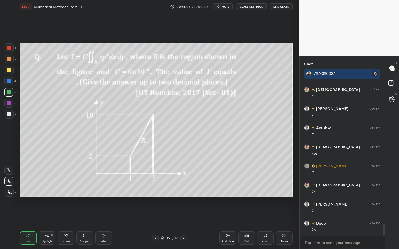
click at [247, 225] on div "Poll" at bounding box center [247, 241] width 4 height 3
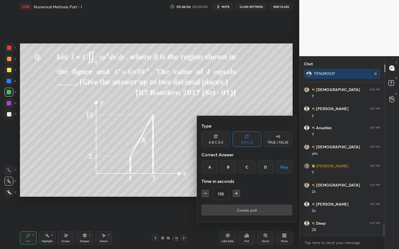
drag, startPoint x: 210, startPoint y: 196, endPoint x: 211, endPoint y: 192, distance: 4.5
click at [210, 196] on div "135" at bounding box center [247, 193] width 91 height 13
click at [205, 195] on icon "button" at bounding box center [206, 194] width 6 height 6
click at [203, 196] on icon "button" at bounding box center [206, 194] width 6 height 6
click at [204, 194] on icon "button" at bounding box center [206, 194] width 6 height 6
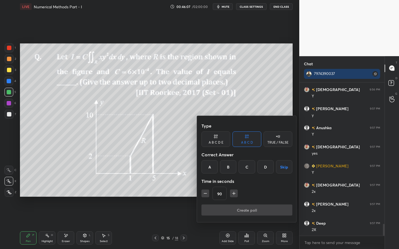
click at [203, 194] on icon "button" at bounding box center [206, 194] width 6 height 6
click at [237, 194] on button "button" at bounding box center [234, 194] width 8 height 8
click at [236, 195] on icon "button" at bounding box center [234, 194] width 6 height 6
drag, startPoint x: 238, startPoint y: 194, endPoint x: 248, endPoint y: 190, distance: 10.0
click at [240, 194] on button "button" at bounding box center [237, 194] width 8 height 8
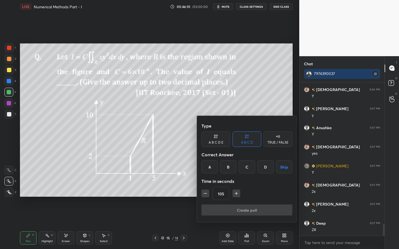
type input "120"
click at [288, 168] on button "Skip" at bounding box center [284, 167] width 16 height 13
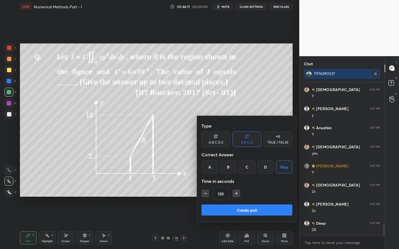
click at [262, 210] on button "Create poll" at bounding box center [247, 210] width 91 height 11
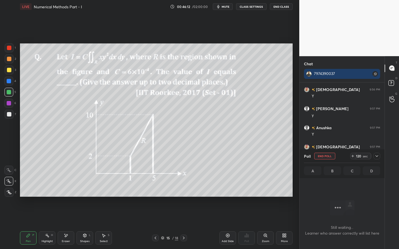
scroll to position [136, 83]
click at [329, 158] on button "End Poll" at bounding box center [324, 156] width 21 height 7
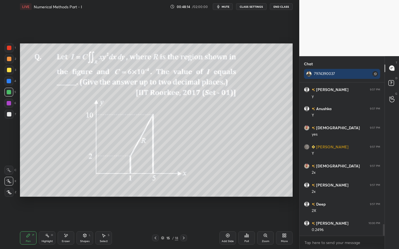
scroll to position [1881, 0]
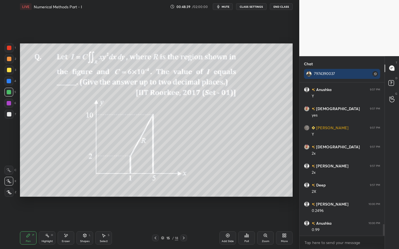
click at [68, 225] on div "Eraser" at bounding box center [66, 238] width 17 height 13
drag, startPoint x: 23, startPoint y: 244, endPoint x: 31, endPoint y: 233, distance: 13.4
click at [23, 225] on div "Pen P Highlight H Eraser Shapes L Select S 15 / 18 Add Slide Poll Zoom More" at bounding box center [156, 238] width 273 height 22
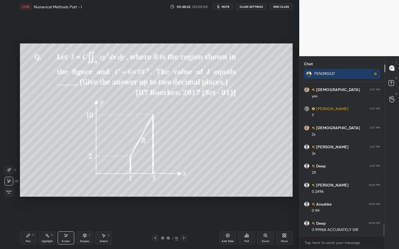
click at [50, 209] on div "Setting up your live class Poll for secs No correct answer Start poll" at bounding box center [156, 120] width 277 height 214
click at [26, 225] on div "Pen P" at bounding box center [28, 238] width 17 height 13
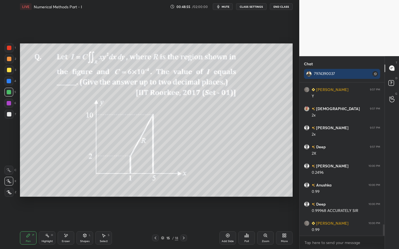
click at [184, 225] on icon at bounding box center [184, 238] width 4 height 4
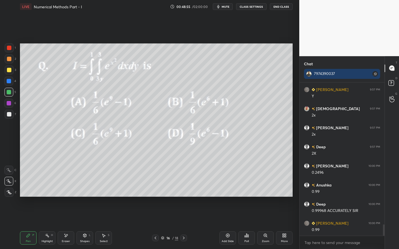
click at [184, 225] on icon at bounding box center [184, 238] width 4 height 4
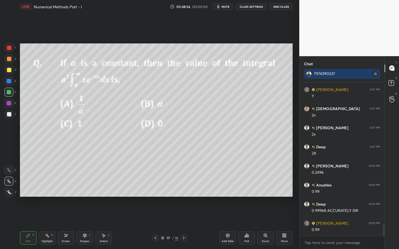
click at [183, 225] on icon at bounding box center [184, 238] width 4 height 4
click at [184, 225] on icon at bounding box center [184, 238] width 4 height 4
click at [182, 225] on icon at bounding box center [184, 238] width 4 height 4
click at [156, 225] on icon at bounding box center [155, 238] width 4 height 4
click at [155, 225] on icon at bounding box center [155, 238] width 4 height 4
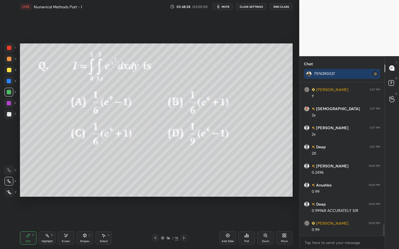
click at [156, 225] on icon at bounding box center [155, 238] width 4 height 4
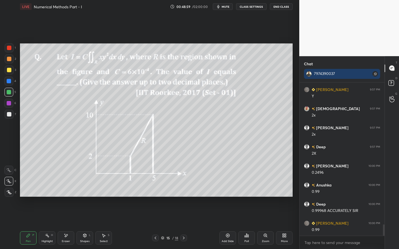
click at [182, 225] on icon at bounding box center [184, 238] width 4 height 4
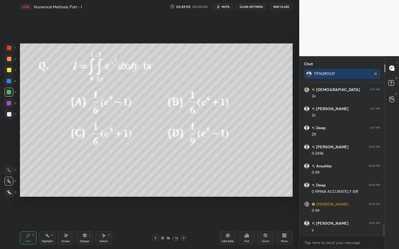
scroll to position [1958, 0]
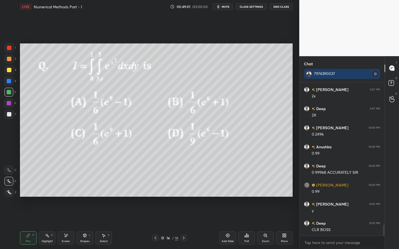
click at [185, 225] on icon at bounding box center [184, 238] width 4 height 4
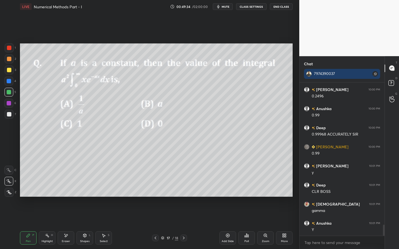
scroll to position [2015, 0]
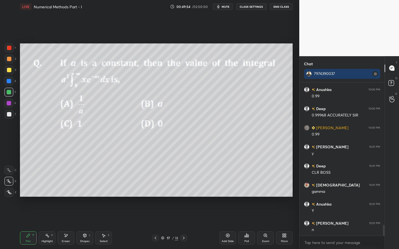
click at [7, 118] on div at bounding box center [9, 114] width 9 height 9
drag, startPoint x: 8, startPoint y: 103, endPoint x: 18, endPoint y: 106, distance: 10.0
click at [8, 103] on div at bounding box center [9, 103] width 4 height 4
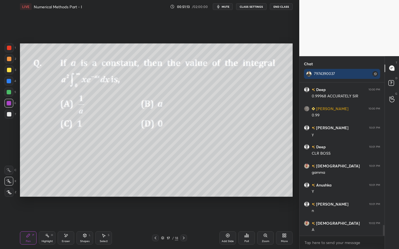
click at [12, 93] on div at bounding box center [8, 92] width 9 height 9
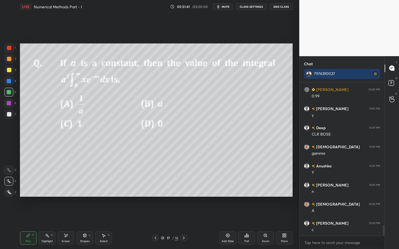
scroll to position [2073, 0]
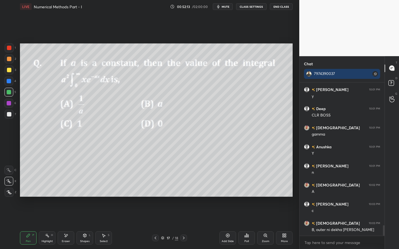
click at [14, 78] on div "4" at bounding box center [10, 81] width 12 height 9
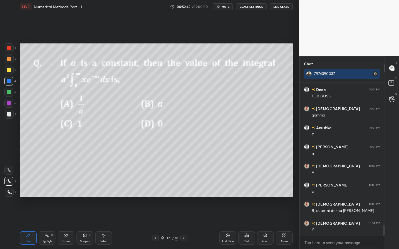
click at [7, 109] on div "6" at bounding box center [10, 104] width 12 height 11
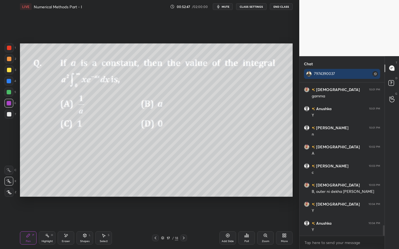
drag, startPoint x: 4, startPoint y: 94, endPoint x: 9, endPoint y: 95, distance: 4.8
click at [5, 95] on div "1 2 3 4 5 6 7 C X Z E E Erase all H H" at bounding box center [9, 121] width 18 height 154
click at [10, 95] on div at bounding box center [8, 92] width 9 height 9
drag, startPoint x: 104, startPoint y: 240, endPoint x: 96, endPoint y: 215, distance: 26.6
click at [101, 225] on div "Select S" at bounding box center [103, 238] width 17 height 13
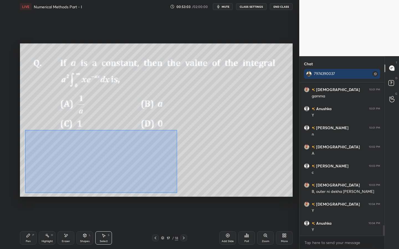
drag, startPoint x: 25, startPoint y: 130, endPoint x: 197, endPoint y: 188, distance: 181.4
click at [177, 193] on div "0 ° Undo Copy Paste here Duplicate Duplicate to new slide Delete" at bounding box center [156, 121] width 273 height 154
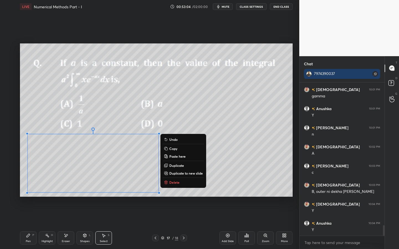
drag, startPoint x: 180, startPoint y: 174, endPoint x: 130, endPoint y: 168, distance: 50.5
click at [180, 174] on p "Duplicate to new slide" at bounding box center [186, 173] width 34 height 4
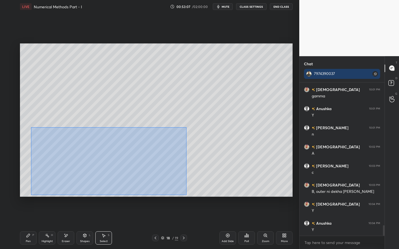
drag, startPoint x: 32, startPoint y: 135, endPoint x: 134, endPoint y: 178, distance: 110.7
click at [185, 195] on div "0 ° Undo Copy Paste here Duplicate Duplicate to new slide Delete" at bounding box center [156, 121] width 273 height 154
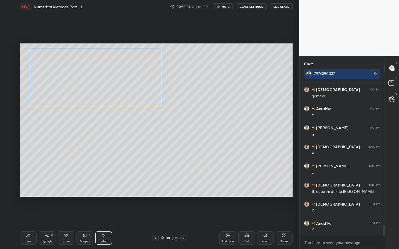
drag, startPoint x: 101, startPoint y: 128, endPoint x: 114, endPoint y: 89, distance: 41.5
click at [115, 87] on div "0 ° Undo Copy Paste here Duplicate Duplicate to new slide Delete" at bounding box center [156, 121] width 273 height 154
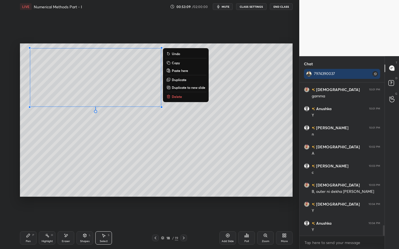
drag, startPoint x: 30, startPoint y: 233, endPoint x: 35, endPoint y: 223, distance: 11.4
click at [30, 225] on icon at bounding box center [28, 236] width 4 height 4
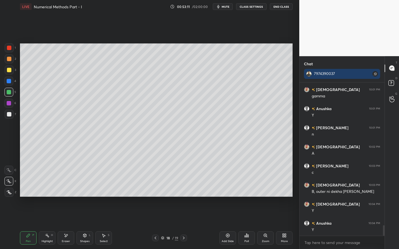
drag, startPoint x: 8, startPoint y: 73, endPoint x: 19, endPoint y: 71, distance: 11.9
click at [8, 73] on div at bounding box center [9, 70] width 9 height 9
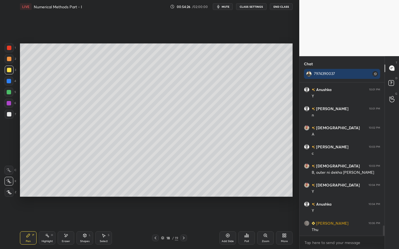
drag, startPoint x: 82, startPoint y: 235, endPoint x: 79, endPoint y: 232, distance: 4.5
click at [83, 225] on div "Shapes L" at bounding box center [85, 238] width 17 height 13
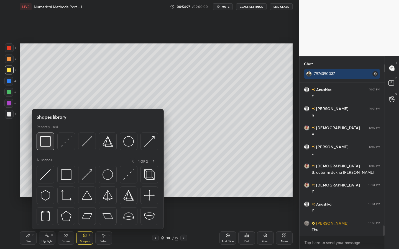
click at [47, 145] on img at bounding box center [45, 141] width 11 height 11
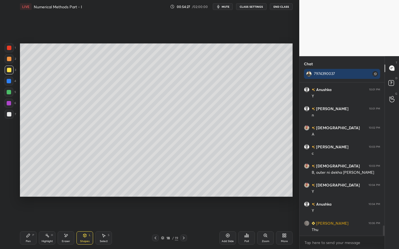
click at [10, 105] on div at bounding box center [9, 103] width 4 height 4
click at [29, 225] on icon at bounding box center [28, 236] width 4 height 4
drag, startPoint x: 9, startPoint y: 116, endPoint x: 16, endPoint y: 110, distance: 9.4
click at [9, 116] on div at bounding box center [9, 114] width 4 height 4
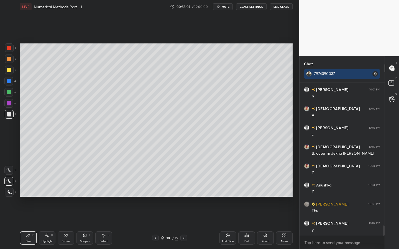
drag, startPoint x: 11, startPoint y: 103, endPoint x: 16, endPoint y: 102, distance: 5.9
click at [11, 103] on div at bounding box center [9, 103] width 4 height 4
drag, startPoint x: 85, startPoint y: 234, endPoint x: 84, endPoint y: 231, distance: 3.5
click at [85, 225] on icon at bounding box center [84, 235] width 3 height 3
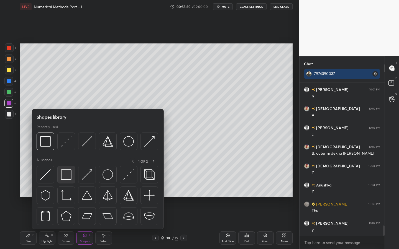
click at [63, 175] on img at bounding box center [66, 175] width 11 height 11
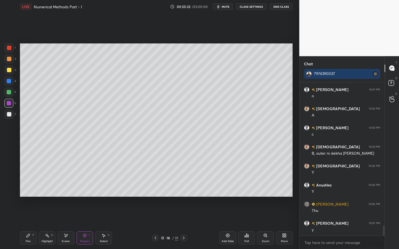
drag, startPoint x: 28, startPoint y: 236, endPoint x: 29, endPoint y: 218, distance: 18.6
click at [27, 225] on icon at bounding box center [28, 235] width 3 height 3
drag, startPoint x: 10, startPoint y: 115, endPoint x: 16, endPoint y: 115, distance: 5.6
click at [10, 115] on div at bounding box center [9, 114] width 4 height 4
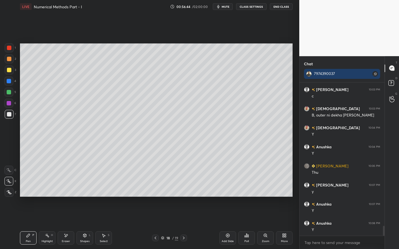
scroll to position [2207, 0]
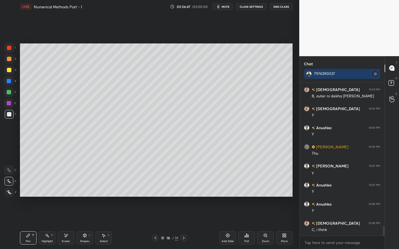
click at [9, 91] on div at bounding box center [9, 92] width 4 height 4
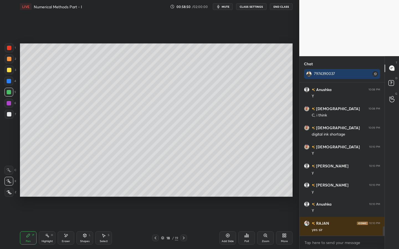
scroll to position [2341, 0]
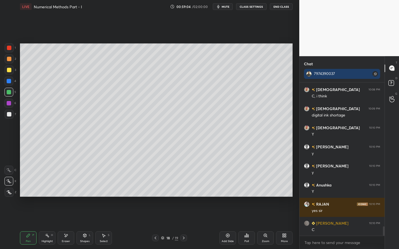
drag, startPoint x: 181, startPoint y: 238, endPoint x: 184, endPoint y: 238, distance: 2.8
click at [181, 225] on div at bounding box center [183, 238] width 7 height 7
drag, startPoint x: 10, startPoint y: 111, endPoint x: 10, endPoint y: 107, distance: 3.6
click at [9, 110] on div at bounding box center [9, 114] width 9 height 9
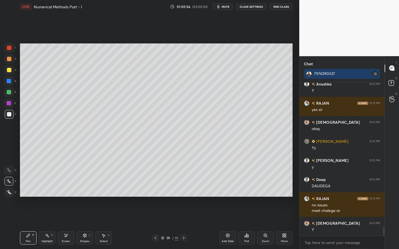
scroll to position [2518, 0]
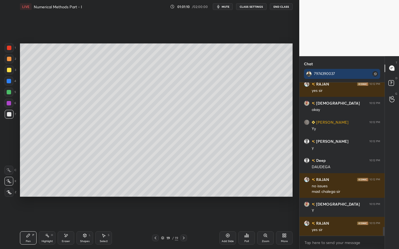
click at [86, 225] on icon at bounding box center [85, 236] width 4 height 4
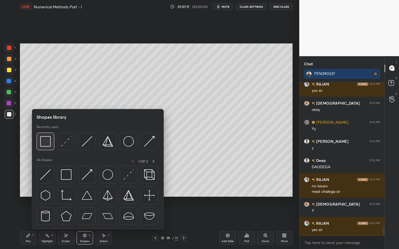
click at [46, 142] on img at bounding box center [45, 141] width 11 height 11
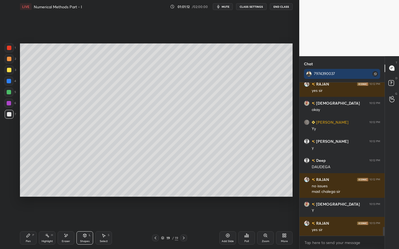
click at [8, 105] on div at bounding box center [9, 103] width 4 height 4
click at [31, 225] on div "Pen P" at bounding box center [28, 238] width 17 height 13
click at [7, 175] on div "X" at bounding box center [10, 180] width 12 height 11
click at [90, 225] on div "Shapes L" at bounding box center [85, 238] width 17 height 13
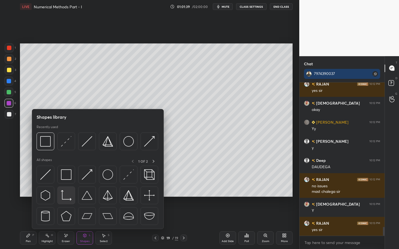
click at [66, 195] on img at bounding box center [66, 195] width 11 height 11
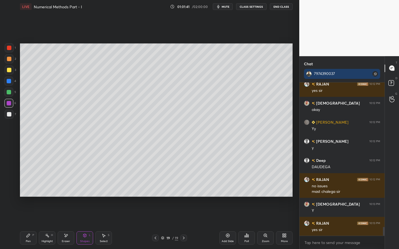
click at [34, 225] on div "Pen P" at bounding box center [28, 238] width 17 height 13
drag, startPoint x: 10, startPoint y: 91, endPoint x: 17, endPoint y: 90, distance: 7.3
click at [10, 91] on div at bounding box center [9, 92] width 4 height 4
drag, startPoint x: 88, startPoint y: 240, endPoint x: 87, endPoint y: 236, distance: 3.9
click at [85, 225] on div "Shapes L" at bounding box center [85, 238] width 17 height 13
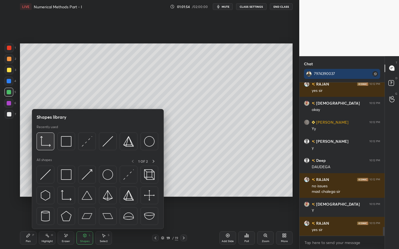
click at [47, 147] on img at bounding box center [45, 141] width 11 height 11
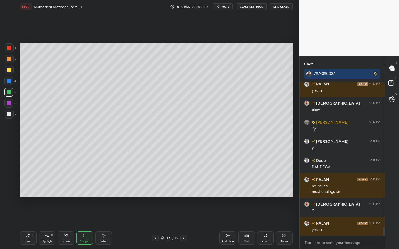
click at [83, 225] on div "Shapes L" at bounding box center [85, 238] width 17 height 13
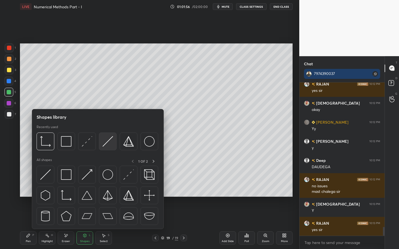
click at [106, 144] on img at bounding box center [108, 141] width 11 height 11
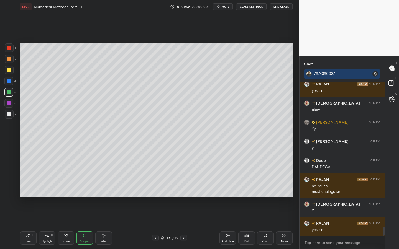
click at [81, 225] on div "Shapes L" at bounding box center [85, 238] width 17 height 13
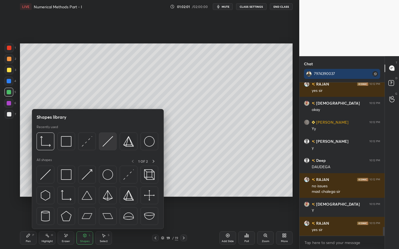
click at [112, 140] on img at bounding box center [108, 141] width 11 height 11
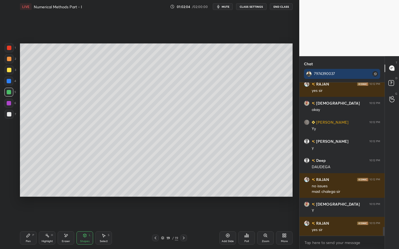
drag, startPoint x: 29, startPoint y: 240, endPoint x: 33, endPoint y: 235, distance: 7.1
click at [30, 225] on div "Pen" at bounding box center [28, 241] width 5 height 3
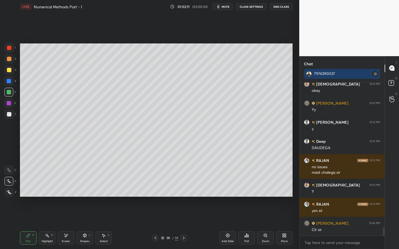
scroll to position [2556, 0]
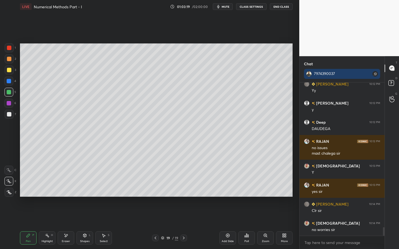
drag, startPoint x: 10, startPoint y: 117, endPoint x: 15, endPoint y: 117, distance: 5.0
click at [11, 118] on div at bounding box center [9, 114] width 9 height 9
drag, startPoint x: 97, startPoint y: 241, endPoint x: 94, endPoint y: 227, distance: 14.1
click at [93, 225] on div "Pen P Highlight H Eraser Shapes L Select S" at bounding box center [70, 238] width 100 height 13
click at [82, 225] on div "Shapes L" at bounding box center [85, 238] width 17 height 13
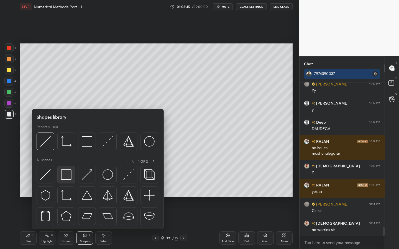
click at [61, 169] on div at bounding box center [66, 175] width 18 height 18
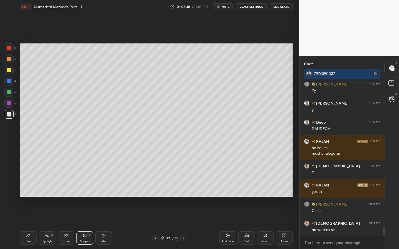
scroll to position [2576, 0]
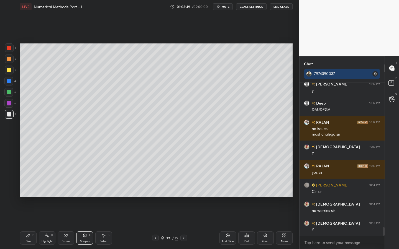
drag, startPoint x: 27, startPoint y: 238, endPoint x: 37, endPoint y: 226, distance: 16.0
click at [27, 225] on div "Pen P" at bounding box center [28, 238] width 17 height 13
click at [11, 46] on div at bounding box center [9, 48] width 9 height 9
drag, startPoint x: 67, startPoint y: 241, endPoint x: 68, endPoint y: 227, distance: 13.9
click at [64, 225] on div "Eraser" at bounding box center [66, 238] width 17 height 13
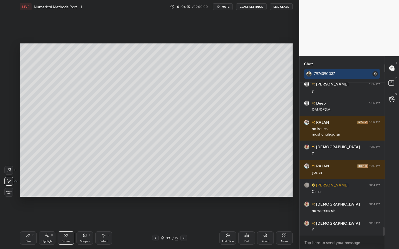
drag, startPoint x: 87, startPoint y: 238, endPoint x: 84, endPoint y: 237, distance: 3.2
click at [85, 225] on icon at bounding box center [85, 236] width 4 height 4
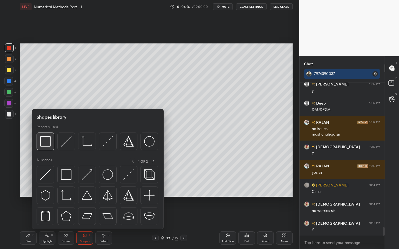
click at [49, 142] on img at bounding box center [45, 141] width 11 height 11
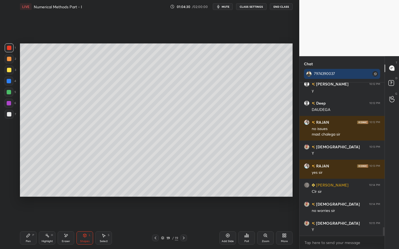
drag, startPoint x: 27, startPoint y: 236, endPoint x: 35, endPoint y: 201, distance: 36.1
click at [28, 225] on div "Pen P" at bounding box center [28, 238] width 17 height 13
click at [92, 225] on div "Shapes L" at bounding box center [85, 238] width 17 height 13
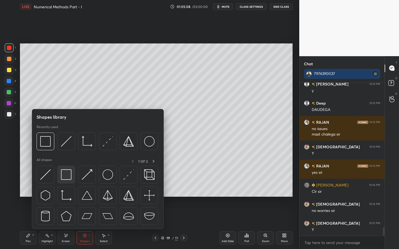
click at [69, 175] on img at bounding box center [66, 175] width 11 height 11
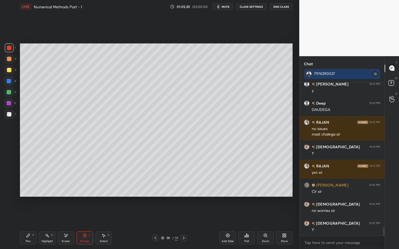
click at [27, 225] on div "Pen P" at bounding box center [28, 238] width 17 height 13
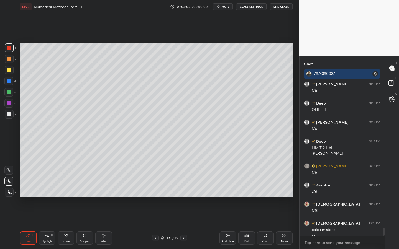
scroll to position [2759, 0]
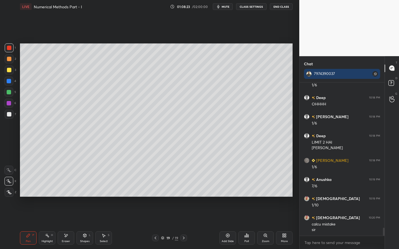
click at [82, 225] on div "Shapes L" at bounding box center [85, 238] width 17 height 13
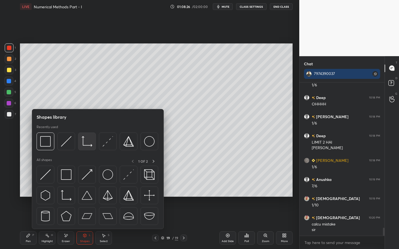
click at [92, 145] on img at bounding box center [87, 141] width 11 height 11
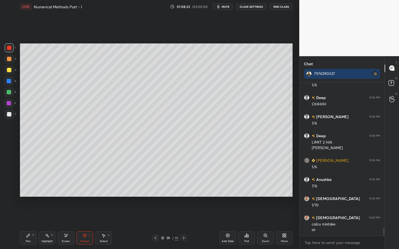
click at [29, 225] on div "Pen P" at bounding box center [28, 238] width 17 height 13
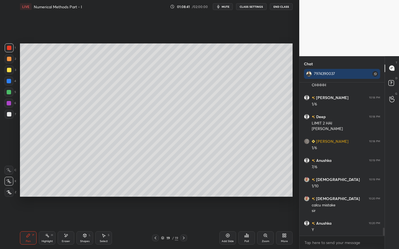
scroll to position [2797, 0]
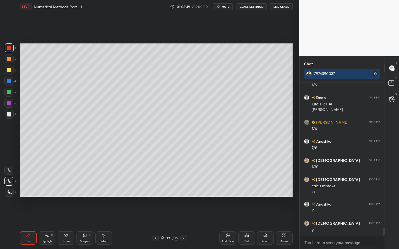
drag, startPoint x: 82, startPoint y: 242, endPoint x: 83, endPoint y: 231, distance: 11.3
click at [82, 225] on div "Shapes" at bounding box center [84, 241] width 9 height 3
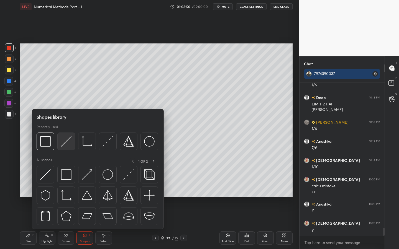
click at [70, 142] on img at bounding box center [66, 141] width 11 height 11
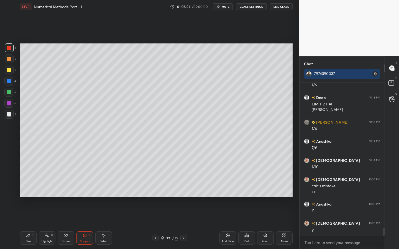
click at [12, 113] on div at bounding box center [9, 114] width 9 height 9
click at [25, 225] on div "Pen P" at bounding box center [28, 238] width 17 height 13
click at [87, 225] on div "Shapes L" at bounding box center [85, 238] width 17 height 13
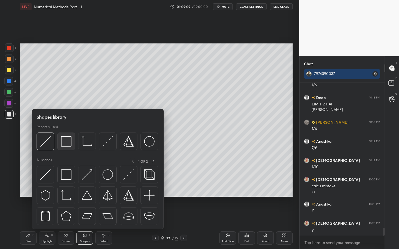
click at [68, 142] on img at bounding box center [66, 141] width 11 height 11
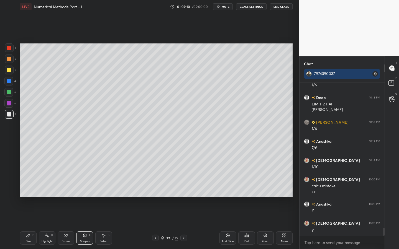
click at [11, 102] on div at bounding box center [8, 103] width 9 height 9
drag, startPoint x: 25, startPoint y: 238, endPoint x: 36, endPoint y: 228, distance: 15.5
click at [26, 225] on div "Pen P" at bounding box center [28, 238] width 17 height 13
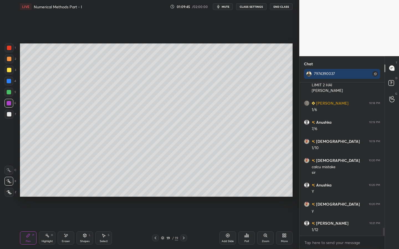
click at [244, 225] on div "Poll" at bounding box center [246, 238] width 17 height 13
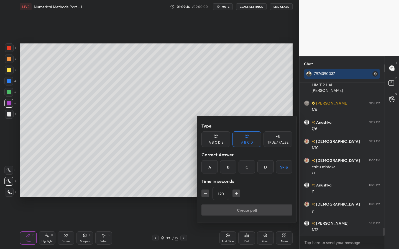
click at [229, 168] on div "B" at bounding box center [228, 167] width 16 height 13
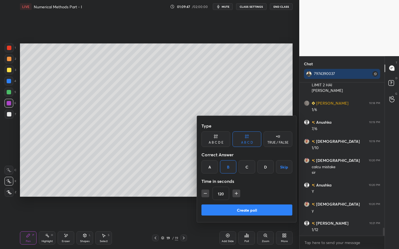
drag, startPoint x: 200, startPoint y: 194, endPoint x: 208, endPoint y: 195, distance: 8.1
click at [201, 195] on div "Type A B C D E A B C D TRUE / FALSE Correct Answer A B C D Skip Time in seconds…" at bounding box center [247, 169] width 100 height 106
click at [222, 211] on button "Create poll" at bounding box center [247, 210] width 91 height 11
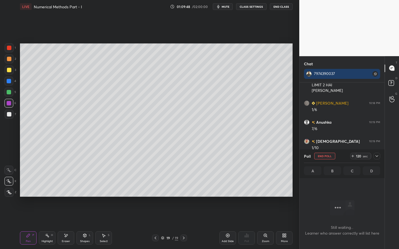
scroll to position [136, 83]
click at [376, 157] on icon at bounding box center [377, 156] width 4 height 4
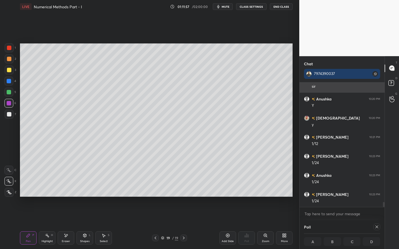
scroll to position [2922, 0]
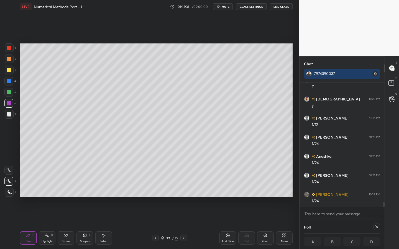
drag, startPoint x: 228, startPoint y: 237, endPoint x: 233, endPoint y: 237, distance: 5.6
click at [228, 225] on icon at bounding box center [228, 236] width 4 height 4
click at [6, 68] on div at bounding box center [9, 70] width 9 height 9
drag, startPoint x: 10, startPoint y: 71, endPoint x: 18, endPoint y: 69, distance: 8.0
click at [10, 70] on div at bounding box center [9, 70] width 4 height 4
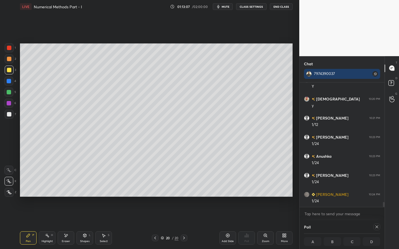
scroll to position [2935, 0]
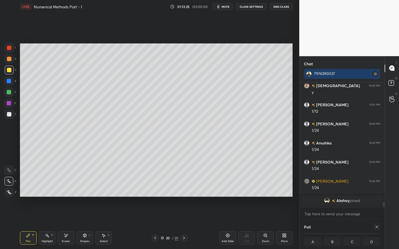
click at [9, 103] on div at bounding box center [9, 103] width 4 height 4
click at [376, 225] on icon at bounding box center [377, 227] width 4 height 4
click at [245, 225] on div "Poll" at bounding box center [246, 238] width 17 height 13
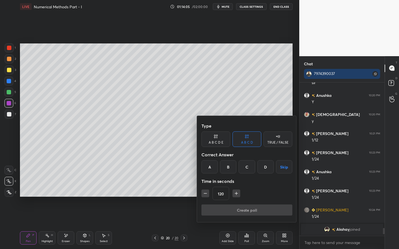
scroll to position [2906, 0]
click at [229, 167] on div "B" at bounding box center [228, 167] width 16 height 13
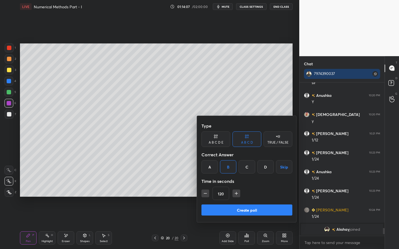
click at [242, 209] on button "Create poll" at bounding box center [247, 210] width 91 height 11
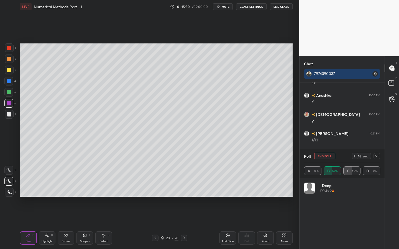
scroll to position [65, 75]
click at [373, 152] on div "Poll" at bounding box center [342, 156] width 76 height 13
click at [375, 156] on icon at bounding box center [377, 156] width 4 height 4
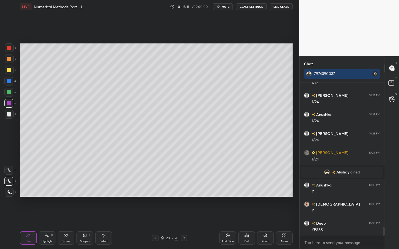
scroll to position [2620, 0]
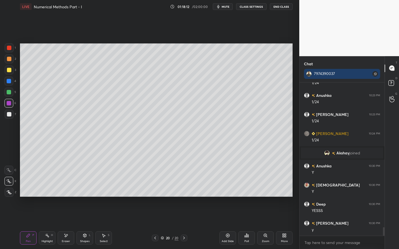
click at [11, 93] on div at bounding box center [8, 92] width 9 height 9
click at [85, 225] on div "Shapes" at bounding box center [84, 241] width 9 height 3
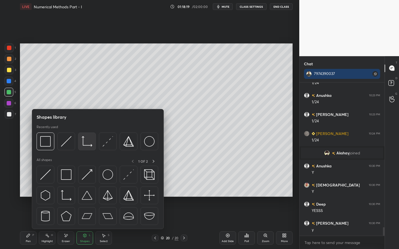
click at [91, 141] on img at bounding box center [87, 141] width 11 height 11
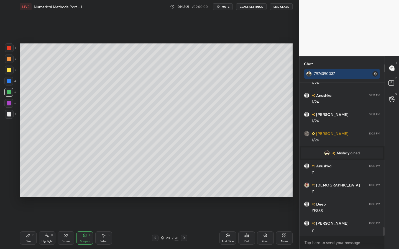
click at [9, 106] on div at bounding box center [8, 103] width 9 height 9
click at [86, 225] on div "Shapes L" at bounding box center [85, 238] width 17 height 13
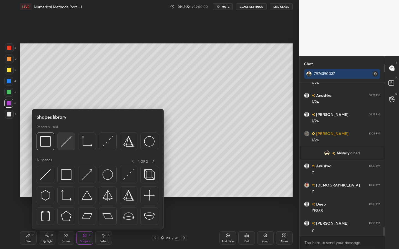
click at [63, 138] on img at bounding box center [66, 141] width 11 height 11
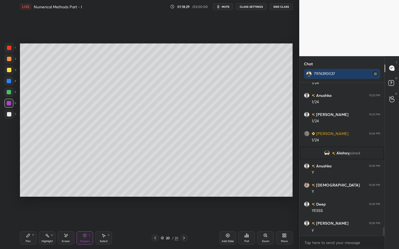
click at [27, 225] on div "Pen" at bounding box center [28, 241] width 5 height 3
click at [10, 54] on div "1" at bounding box center [10, 49] width 11 height 11
click at [10, 47] on div at bounding box center [9, 48] width 4 height 4
drag, startPoint x: 86, startPoint y: 241, endPoint x: 85, endPoint y: 234, distance: 7.6
click at [86, 225] on div "Shapes" at bounding box center [84, 241] width 9 height 3
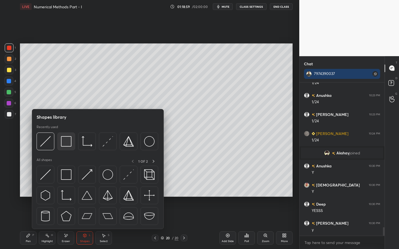
click at [68, 147] on img at bounding box center [66, 141] width 11 height 11
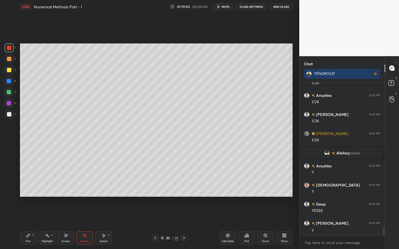
click at [28, 225] on div "Pen" at bounding box center [28, 241] width 5 height 3
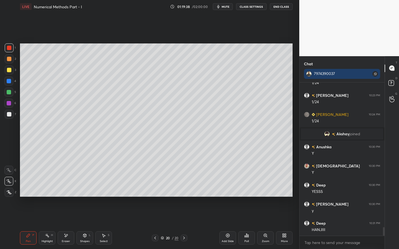
click at [11, 116] on div at bounding box center [9, 114] width 4 height 4
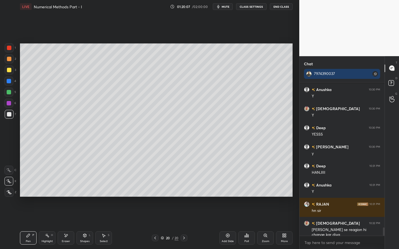
scroll to position [2716, 0]
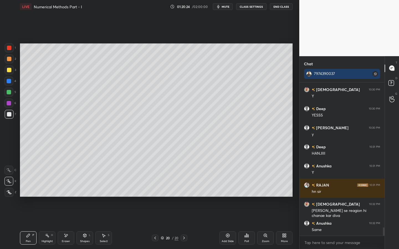
click at [222, 225] on div "Add Slide" at bounding box center [228, 241] width 12 height 3
click at [19, 73] on div "Setting up your live class Poll for secs No correct answer Start poll" at bounding box center [156, 120] width 277 height 214
click at [10, 71] on div at bounding box center [9, 70] width 9 height 9
click at [84, 225] on div "Shapes L" at bounding box center [85, 238] width 17 height 13
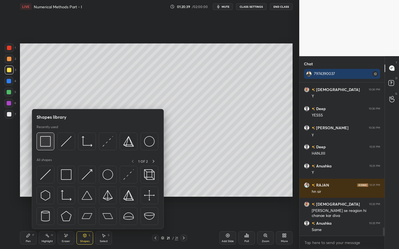
click at [42, 137] on img at bounding box center [45, 141] width 11 height 11
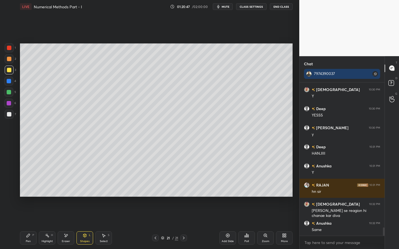
drag, startPoint x: 26, startPoint y: 238, endPoint x: 34, endPoint y: 231, distance: 10.6
click at [27, 225] on div "Pen P" at bounding box center [28, 238] width 17 height 13
click at [66, 225] on icon at bounding box center [66, 236] width 4 height 5
drag, startPoint x: 32, startPoint y: 242, endPoint x: 31, endPoint y: 238, distance: 4.5
click at [31, 225] on div "Pen P" at bounding box center [28, 238] width 17 height 13
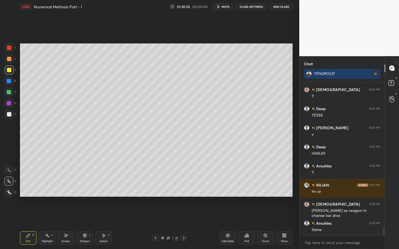
click at [8, 47] on div at bounding box center [9, 48] width 4 height 4
click at [9, 72] on div at bounding box center [9, 70] width 4 height 4
click at [11, 83] on div at bounding box center [8, 81] width 9 height 9
click at [10, 91] on div at bounding box center [9, 92] width 4 height 4
click at [11, 46] on div at bounding box center [9, 48] width 9 height 9
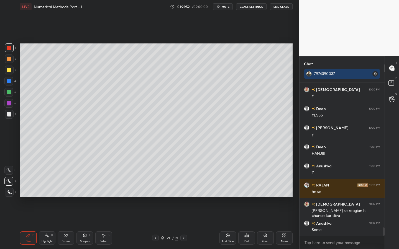
drag, startPoint x: 12, startPoint y: 69, endPoint x: 15, endPoint y: 68, distance: 3.6
click at [12, 69] on div at bounding box center [9, 70] width 9 height 9
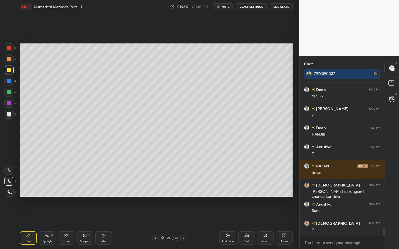
drag, startPoint x: 11, startPoint y: 48, endPoint x: 19, endPoint y: 47, distance: 7.3
click at [11, 48] on div at bounding box center [9, 48] width 9 height 9
click at [65, 225] on div "Eraser" at bounding box center [66, 241] width 8 height 3
click at [8, 169] on icon at bounding box center [9, 170] width 4 height 4
click at [9, 151] on icon at bounding box center [9, 152] width 5 height 5
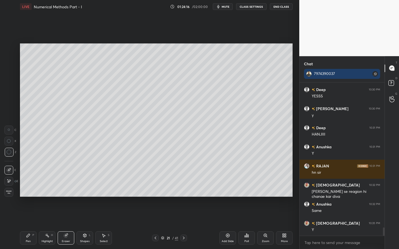
click at [29, 225] on icon at bounding box center [28, 236] width 4 height 4
drag, startPoint x: 9, startPoint y: 115, endPoint x: 14, endPoint y: 113, distance: 6.0
click at [9, 115] on div at bounding box center [9, 114] width 4 height 4
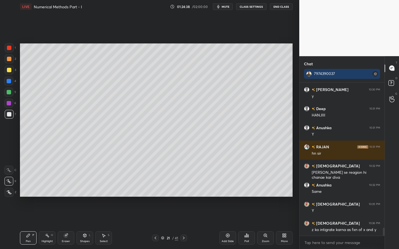
drag, startPoint x: 111, startPoint y: 236, endPoint x: 124, endPoint y: 202, distance: 36.6
click at [111, 225] on div "Select S" at bounding box center [103, 238] width 17 height 13
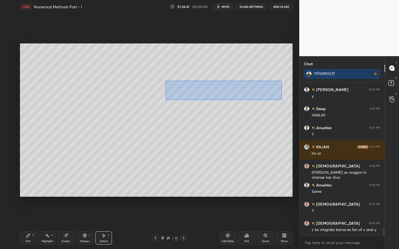
drag, startPoint x: 165, startPoint y: 82, endPoint x: 272, endPoint y: 95, distance: 107.3
click at [281, 100] on div "0 ° Undo Copy Paste here Duplicate Duplicate to new slide Delete" at bounding box center [156, 121] width 273 height 154
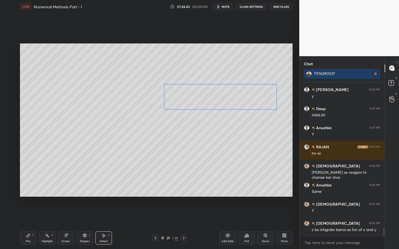
click at [260, 96] on div "0 ° Undo Copy Paste here Duplicate Duplicate to new slide Delete" at bounding box center [156, 121] width 273 height 154
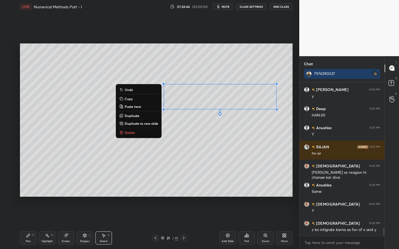
click at [28, 225] on div "Pen" at bounding box center [28, 241] width 5 height 3
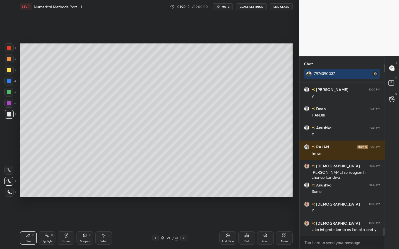
click at [89, 225] on div "Shapes L" at bounding box center [85, 238] width 17 height 13
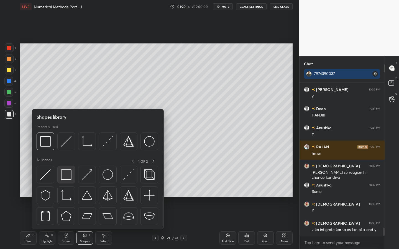
click at [67, 172] on img at bounding box center [66, 175] width 11 height 11
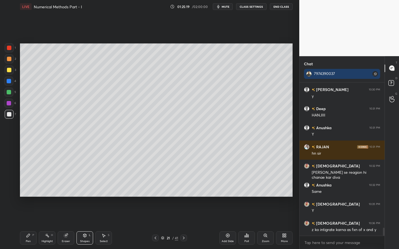
click at [23, 225] on div "Pen P" at bounding box center [28, 238] width 17 height 13
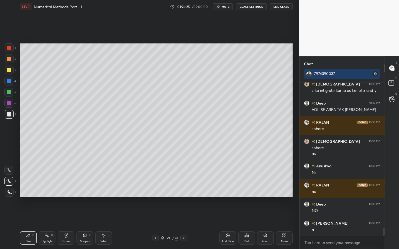
scroll to position [2912, 0]
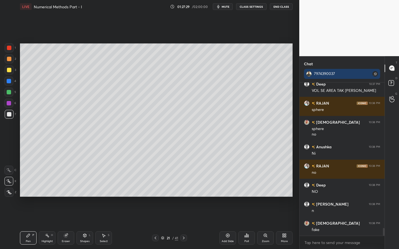
click at [9, 103] on div at bounding box center [9, 103] width 4 height 4
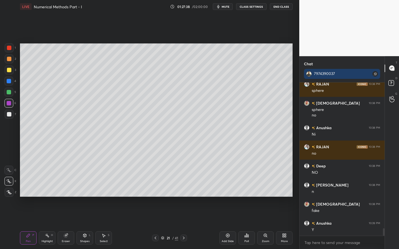
scroll to position [2951, 0]
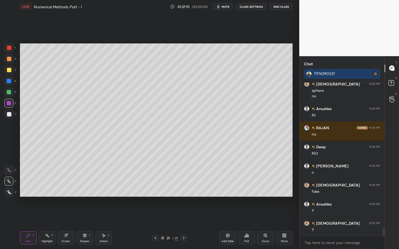
drag, startPoint x: 7, startPoint y: 114, endPoint x: 19, endPoint y: 116, distance: 12.2
click at [9, 114] on div at bounding box center [9, 114] width 4 height 4
click at [83, 225] on div "Shapes L" at bounding box center [85, 238] width 17 height 13
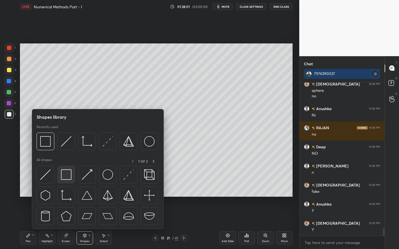
click at [69, 176] on img at bounding box center [66, 175] width 11 height 11
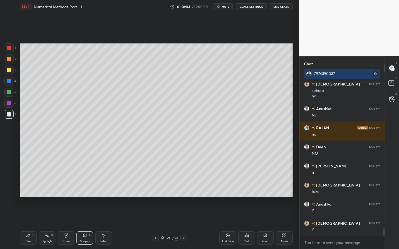
click at [29, 225] on icon at bounding box center [28, 236] width 4 height 4
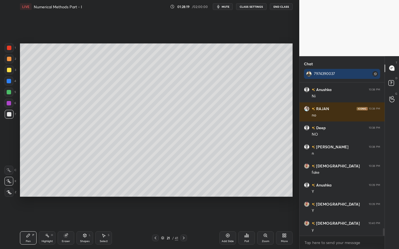
scroll to position [2989, 0]
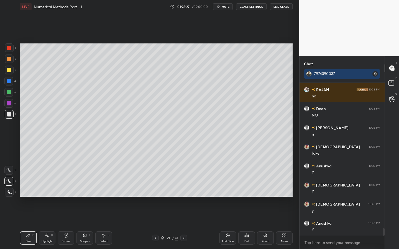
click at [12, 103] on div at bounding box center [8, 103] width 9 height 9
click at [13, 92] on div at bounding box center [8, 92] width 9 height 9
click at [80, 225] on div "Shapes L" at bounding box center [85, 238] width 17 height 13
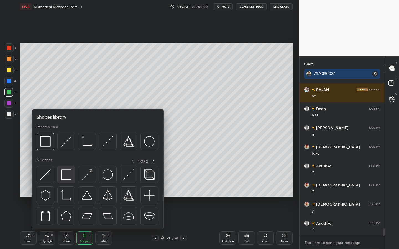
click at [73, 178] on div at bounding box center [66, 175] width 18 height 18
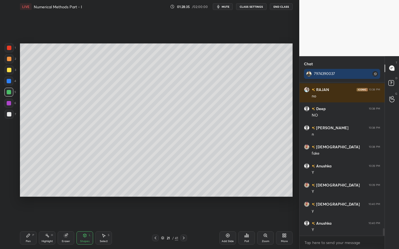
click at [32, 225] on div "Pen P" at bounding box center [28, 238] width 17 height 13
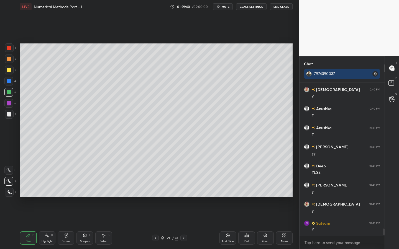
scroll to position [3104, 0]
click at [8, 50] on div at bounding box center [9, 48] width 9 height 9
click at [86, 225] on div "Shapes L" at bounding box center [85, 238] width 17 height 13
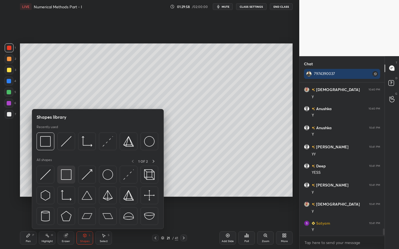
click at [70, 177] on img at bounding box center [66, 175] width 11 height 11
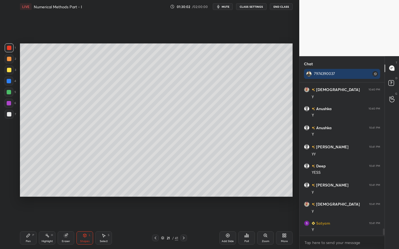
click at [28, 225] on div "Pen P Highlight H Eraser Shapes L Select S 21 / 41 Add Slide Poll Zoom More" at bounding box center [156, 238] width 273 height 22
click at [26, 225] on div "Pen P" at bounding box center [28, 238] width 17 height 13
click at [9, 119] on div "7" at bounding box center [10, 115] width 11 height 11
click at [65, 225] on icon at bounding box center [66, 236] width 4 height 4
click at [9, 178] on div at bounding box center [8, 181] width 9 height 9
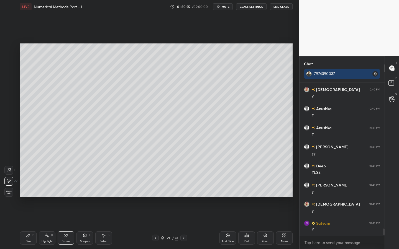
drag, startPoint x: 11, startPoint y: 169, endPoint x: 18, endPoint y: 167, distance: 8.0
click at [11, 169] on icon at bounding box center [9, 170] width 4 height 4
click at [23, 225] on div "Pen P" at bounding box center [28, 238] width 17 height 13
click at [11, 183] on div at bounding box center [8, 181] width 9 height 9
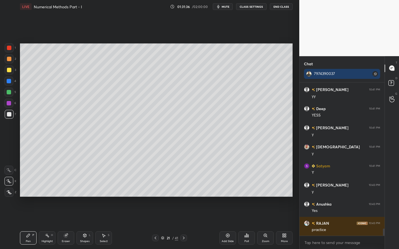
scroll to position [3180, 0]
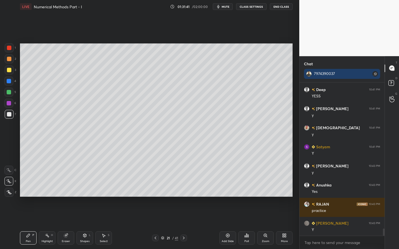
click at [87, 225] on div "Shapes" at bounding box center [84, 241] width 9 height 3
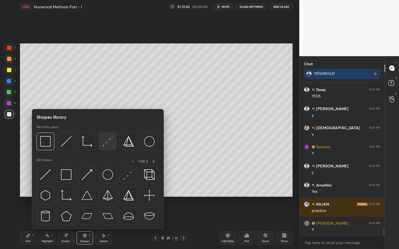
click at [109, 149] on div at bounding box center [108, 142] width 18 height 18
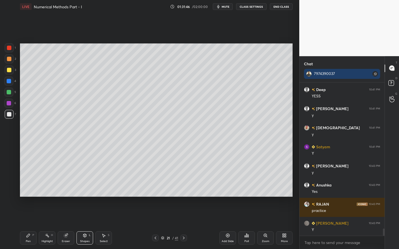
click at [30, 225] on div "Pen" at bounding box center [28, 241] width 5 height 3
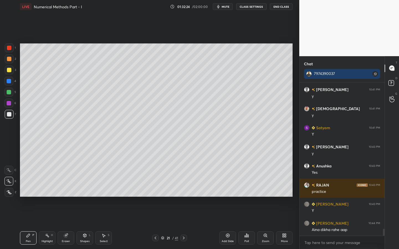
click at [185, 225] on icon at bounding box center [184, 238] width 4 height 4
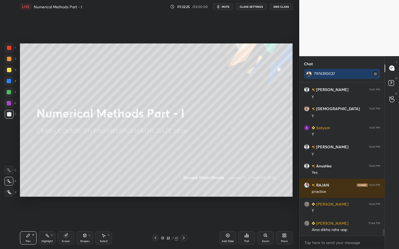
click at [185, 225] on icon at bounding box center [184, 238] width 4 height 4
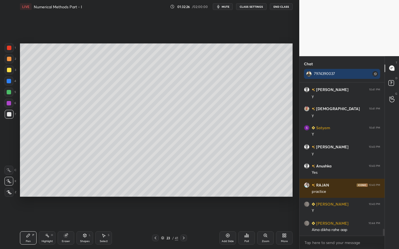
click at [185, 225] on icon at bounding box center [184, 238] width 4 height 4
click at [157, 225] on div at bounding box center [155, 238] width 7 height 7
click at [154, 225] on icon at bounding box center [155, 238] width 4 height 4
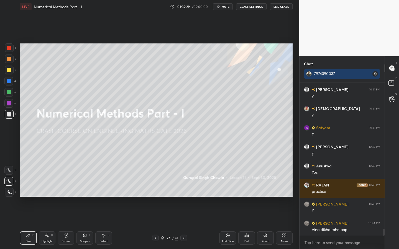
click at [155, 225] on icon at bounding box center [156, 238] width 2 height 3
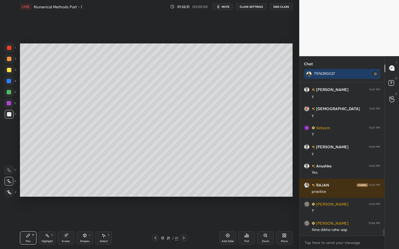
click at [226, 225] on icon at bounding box center [228, 236] width 4 height 4
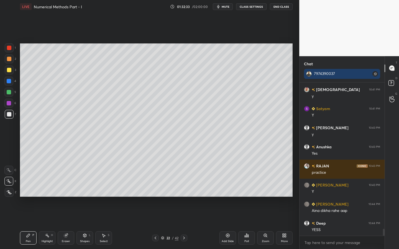
drag, startPoint x: 9, startPoint y: 48, endPoint x: 13, endPoint y: 47, distance: 4.2
click at [9, 48] on div at bounding box center [9, 48] width 4 height 4
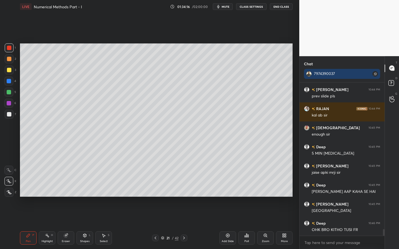
scroll to position [3391, 0]
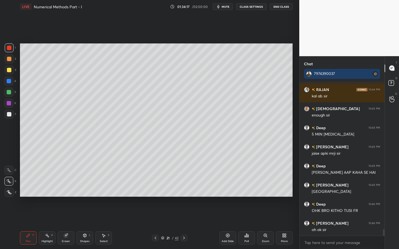
click at [32, 225] on div "Pen P" at bounding box center [28, 238] width 17 height 13
click at [9, 121] on div "1 2 3 4 5 6 7 C X Z C X Z E E Erase all H H" at bounding box center [9, 121] width 18 height 154
click at [12, 118] on div at bounding box center [9, 114] width 9 height 9
drag, startPoint x: 230, startPoint y: 236, endPoint x: 232, endPoint y: 233, distance: 4.5
click at [230, 225] on icon at bounding box center [228, 236] width 4 height 4
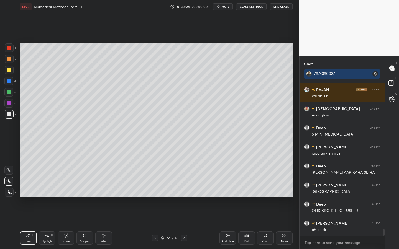
click at [13, 61] on div at bounding box center [9, 59] width 9 height 9
click at [286, 225] on div "More" at bounding box center [284, 241] width 7 height 3
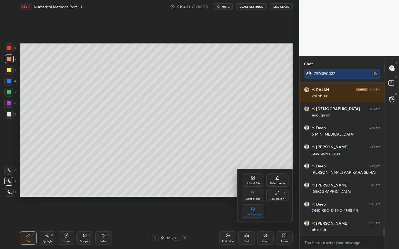
click at [254, 179] on icon at bounding box center [252, 177] width 3 height 3
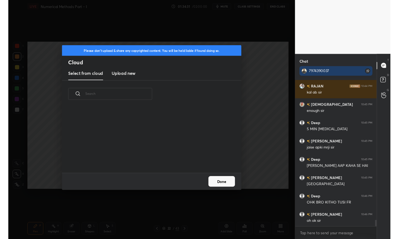
scroll to position [2, 3]
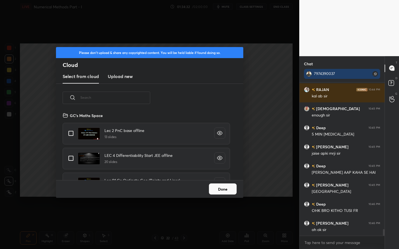
drag, startPoint x: 129, startPoint y: 77, endPoint x: 133, endPoint y: 80, distance: 5.0
click at [130, 77] on h3 "Upload new" at bounding box center [120, 76] width 25 height 7
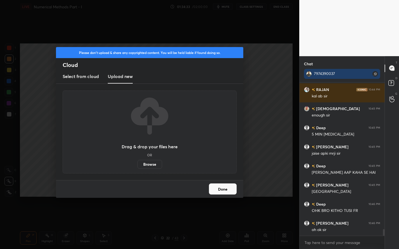
click at [154, 165] on label "Browse" at bounding box center [149, 164] width 25 height 9
click at [137, 165] on input "Browse" at bounding box center [137, 164] width 0 height 9
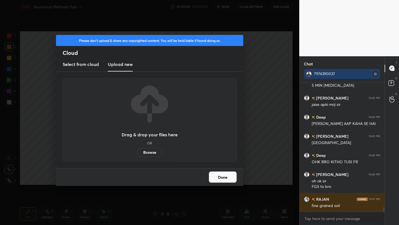
scroll to position [3459, 0]
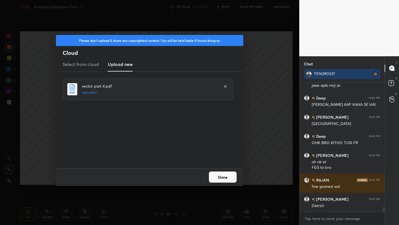
click at [227, 177] on button "Done" at bounding box center [223, 177] width 28 height 11
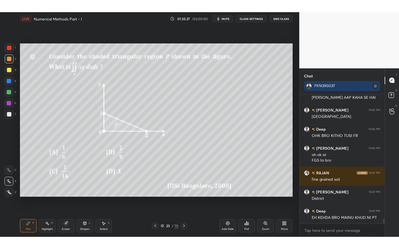
scroll to position [3483, 0]
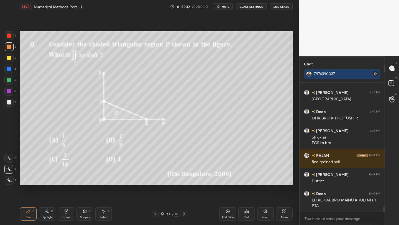
click at [281, 213] on div "More" at bounding box center [284, 213] width 17 height 13
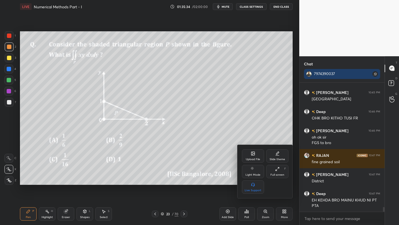
click at [275, 172] on div "Full screen F" at bounding box center [277, 171] width 22 height 13
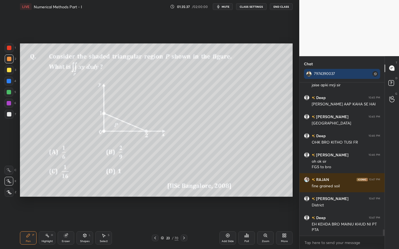
scroll to position [3478, 0]
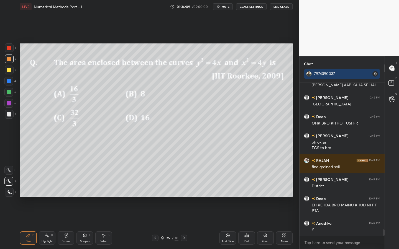
drag, startPoint x: 12, startPoint y: 114, endPoint x: 14, endPoint y: 112, distance: 3.5
click at [12, 114] on div at bounding box center [9, 114] width 9 height 9
click at [70, 225] on div "Eraser" at bounding box center [66, 238] width 17 height 13
click at [34, 225] on div "Pen P" at bounding box center [28, 238] width 17 height 13
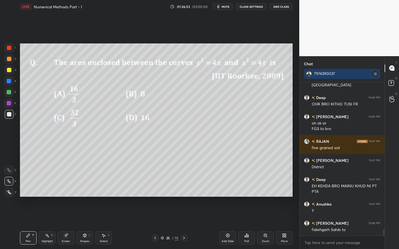
click at [82, 225] on div "Shapes L" at bounding box center [85, 238] width 17 height 13
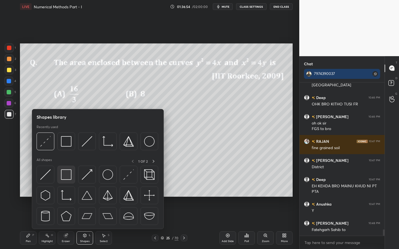
click at [68, 167] on div at bounding box center [66, 175] width 18 height 18
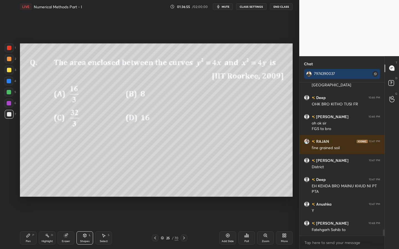
click at [89, 225] on div "Shapes L" at bounding box center [85, 238] width 17 height 13
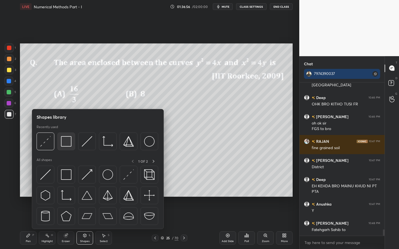
click at [70, 148] on div at bounding box center [66, 142] width 18 height 18
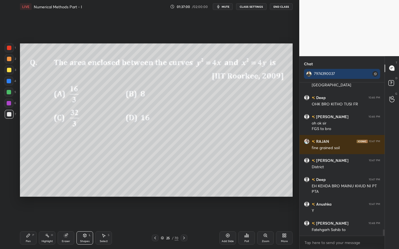
click at [29, 225] on div "Pen P" at bounding box center [28, 238] width 17 height 13
click at [9, 108] on div "6" at bounding box center [10, 104] width 12 height 11
click at [7, 104] on div at bounding box center [9, 103] width 4 height 4
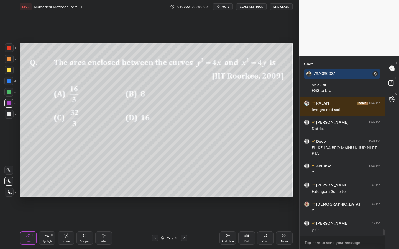
scroll to position [3536, 0]
click at [80, 225] on div "Shapes L" at bounding box center [85, 238] width 17 height 13
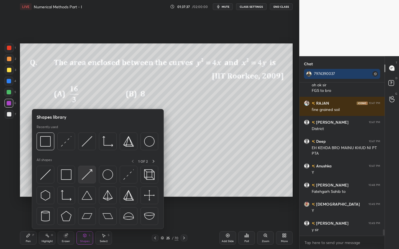
click at [89, 175] on img at bounding box center [87, 175] width 11 height 11
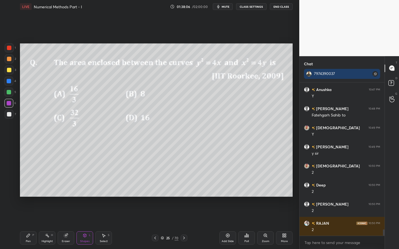
scroll to position [3631, 0]
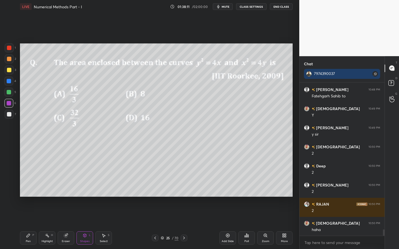
click at [27, 225] on div "Pen P" at bounding box center [28, 238] width 17 height 13
drag, startPoint x: 11, startPoint y: 117, endPoint x: 19, endPoint y: 118, distance: 8.5
click at [11, 117] on div at bounding box center [9, 114] width 9 height 9
click at [7, 93] on div at bounding box center [9, 92] width 4 height 4
drag, startPoint x: 8, startPoint y: 118, endPoint x: 18, endPoint y: 123, distance: 11.3
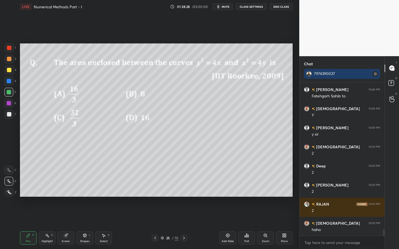
click at [8, 118] on div at bounding box center [9, 114] width 9 height 9
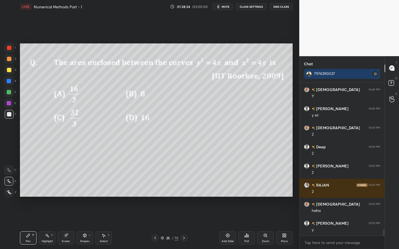
click at [13, 94] on div at bounding box center [8, 92] width 9 height 9
click at [83, 225] on icon at bounding box center [84, 235] width 3 height 3
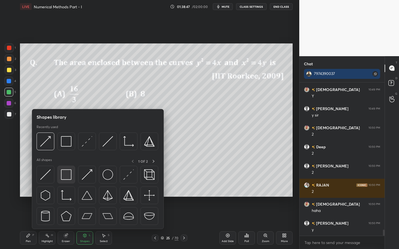
click at [61, 178] on img at bounding box center [66, 175] width 11 height 11
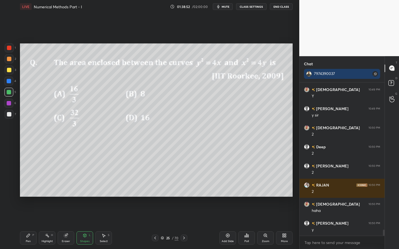
click at [26, 225] on div "Pen P" at bounding box center [28, 238] width 17 height 13
click at [10, 113] on div at bounding box center [9, 114] width 4 height 4
drag, startPoint x: 8, startPoint y: 93, endPoint x: 19, endPoint y: 94, distance: 10.6
click at [8, 93] on div at bounding box center [9, 92] width 4 height 4
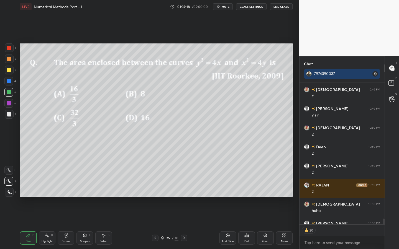
type textarea "x"
click at [7, 52] on div at bounding box center [9, 48] width 9 height 9
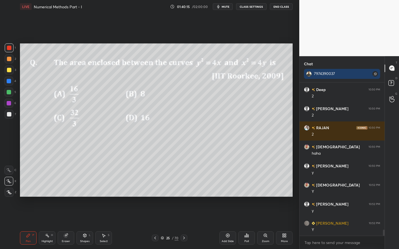
scroll to position [3727, 0]
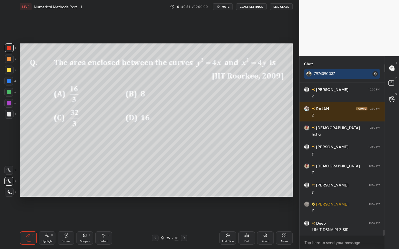
drag, startPoint x: 65, startPoint y: 238, endPoint x: 59, endPoint y: 225, distance: 13.8
click at [65, 225] on icon at bounding box center [66, 236] width 4 height 4
click at [46, 225] on div "Highlight H" at bounding box center [47, 238] width 17 height 13
click at [8, 193] on icon at bounding box center [7, 193] width 1 height 1
drag, startPoint x: 9, startPoint y: 80, endPoint x: 12, endPoint y: 82, distance: 3.6
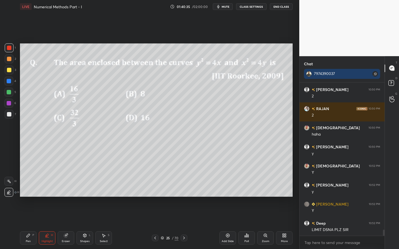
click at [9, 82] on div at bounding box center [9, 81] width 4 height 4
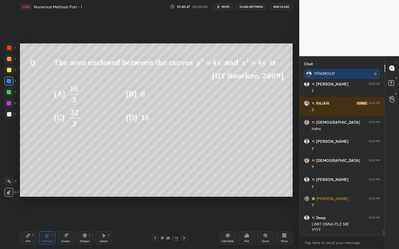
drag, startPoint x: 23, startPoint y: 239, endPoint x: 26, endPoint y: 238, distance: 3.5
click at [24, 225] on div "Pen P" at bounding box center [28, 238] width 17 height 13
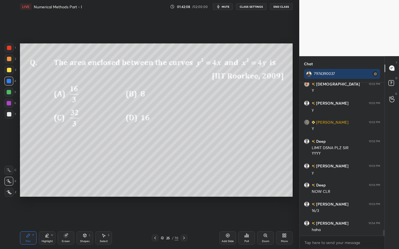
scroll to position [3828, 0]
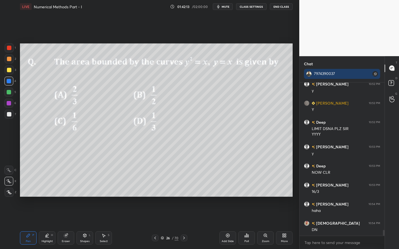
click at [251, 225] on div "Poll" at bounding box center [246, 238] width 17 height 13
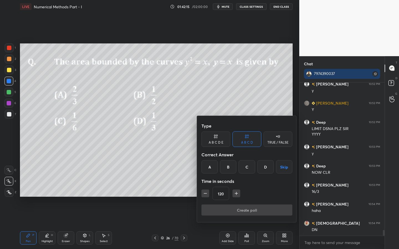
click at [248, 170] on div "C" at bounding box center [247, 167] width 16 height 13
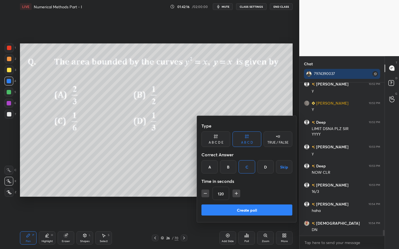
drag, startPoint x: 204, startPoint y: 195, endPoint x: 209, endPoint y: 200, distance: 7.1
click at [205, 195] on icon "button" at bounding box center [206, 194] width 6 height 6
click at [202, 194] on button "button" at bounding box center [206, 194] width 8 height 8
click at [235, 195] on icon "button" at bounding box center [234, 194] width 6 height 6
type input "105"
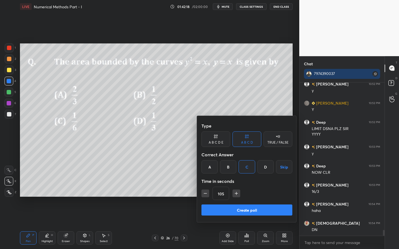
drag, startPoint x: 235, startPoint y: 211, endPoint x: 238, endPoint y: 207, distance: 5.0
click at [234, 209] on button "Create poll" at bounding box center [247, 210] width 91 height 11
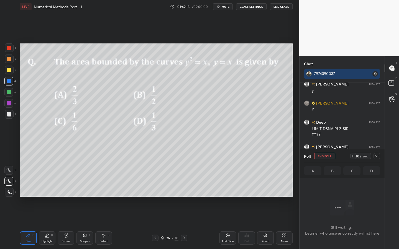
scroll to position [136, 83]
click at [377, 156] on icon at bounding box center [377, 157] width 3 height 2
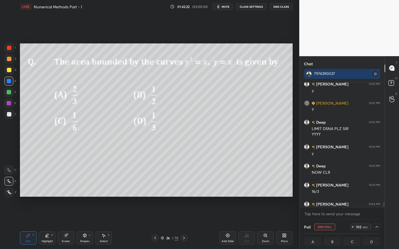
click at [375, 225] on icon at bounding box center [377, 227] width 4 height 4
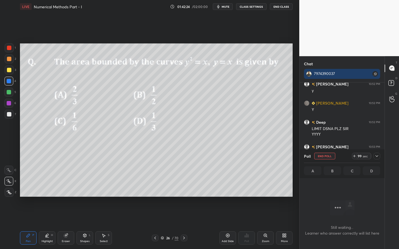
click at [87, 225] on div "Shapes L" at bounding box center [85, 238] width 17 height 13
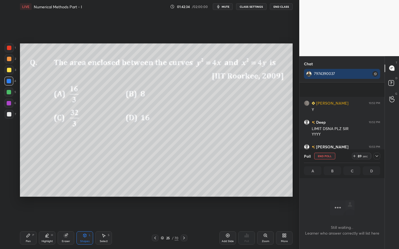
scroll to position [3876, 0]
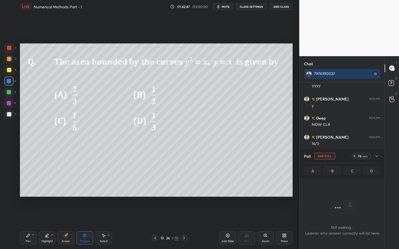
click at [30, 225] on icon at bounding box center [28, 235] width 3 height 3
click at [86, 225] on icon at bounding box center [84, 235] width 3 height 3
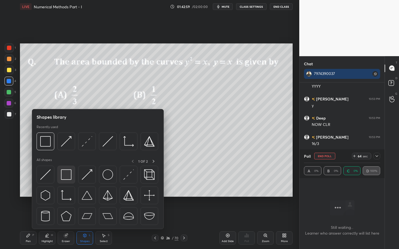
click at [66, 172] on img at bounding box center [66, 175] width 11 height 11
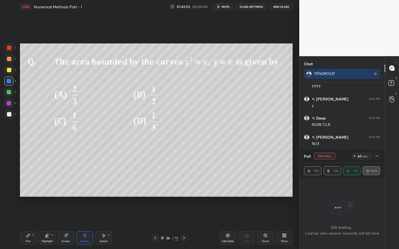
click at [86, 225] on div "Shapes L" at bounding box center [85, 238] width 17 height 13
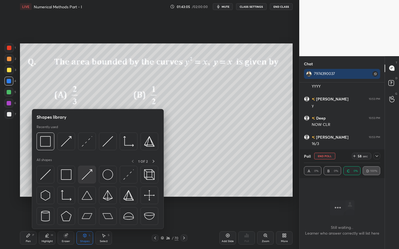
click at [88, 175] on img at bounding box center [87, 175] width 11 height 11
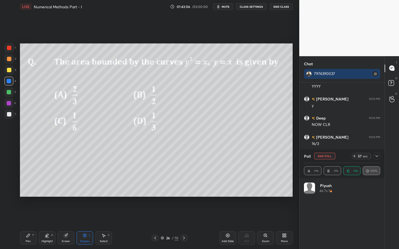
click at [85, 225] on icon at bounding box center [85, 236] width 4 height 4
click at [15, 116] on div "7" at bounding box center [10, 114] width 11 height 9
click at [31, 225] on div "Pen P" at bounding box center [28, 238] width 17 height 13
click at [86, 225] on div "Shapes" at bounding box center [84, 241] width 9 height 3
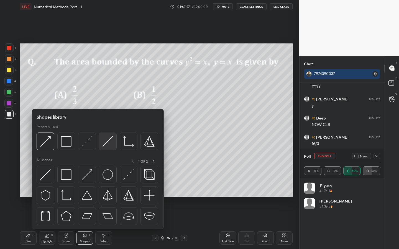
click at [106, 142] on img at bounding box center [108, 141] width 11 height 11
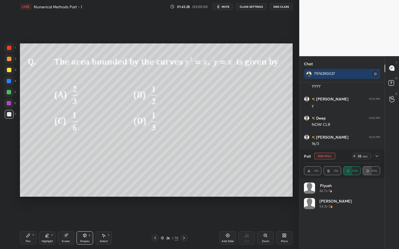
click at [12, 103] on div at bounding box center [8, 103] width 9 height 9
click at [70, 225] on div "Eraser" at bounding box center [66, 238] width 17 height 13
drag, startPoint x: 8, startPoint y: 180, endPoint x: 14, endPoint y: 181, distance: 6.7
click at [7, 182] on icon at bounding box center [9, 181] width 4 height 5
click at [23, 225] on div "Pen P" at bounding box center [28, 238] width 17 height 13
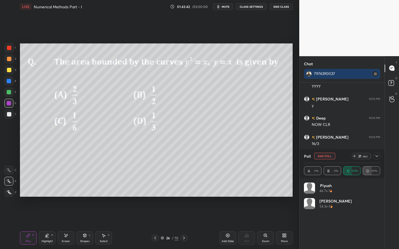
click at [10, 50] on div at bounding box center [9, 48] width 4 height 4
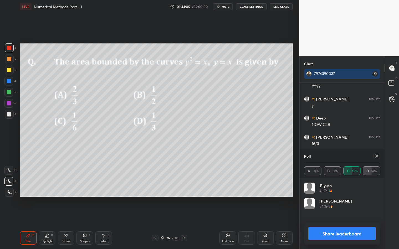
click at [380, 159] on div at bounding box center [377, 156] width 7 height 7
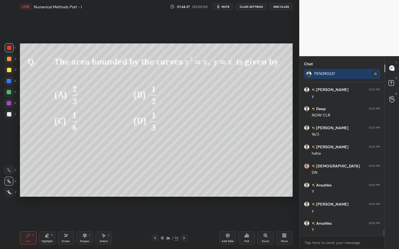
scroll to position [3905, 0]
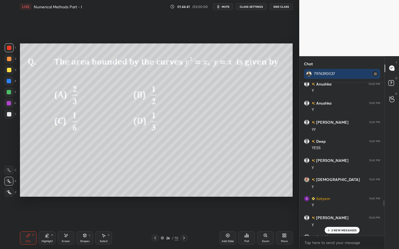
drag, startPoint x: 384, startPoint y: 233, endPoint x: 381, endPoint y: 207, distance: 27.1
click at [383, 205] on div at bounding box center [384, 204] width 2 height 6
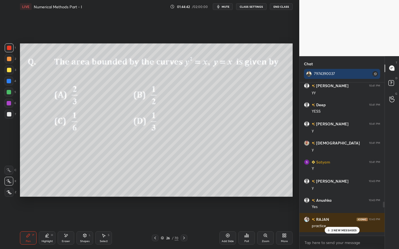
click at [352, 225] on p "2 NEW MESSAGES" at bounding box center [345, 230] width 26 height 3
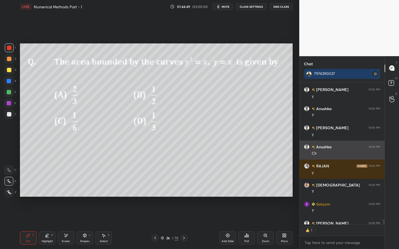
scroll to position [141, 83]
type textarea "x"
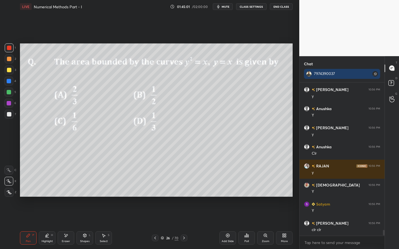
click at [7, 107] on div at bounding box center [8, 103] width 9 height 9
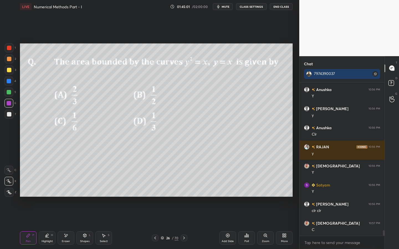
click at [7, 117] on div at bounding box center [9, 114] width 9 height 9
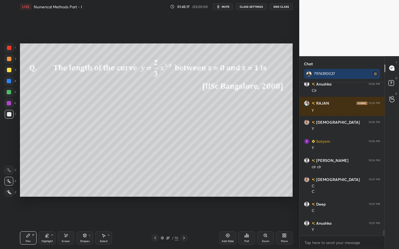
scroll to position [4082, 0]
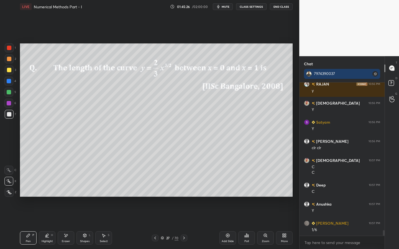
drag, startPoint x: 8, startPoint y: 50, endPoint x: 17, endPoint y: 49, distance: 8.9
click at [8, 50] on div at bounding box center [9, 48] width 4 height 4
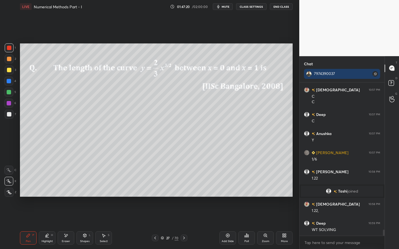
scroll to position [3723, 0]
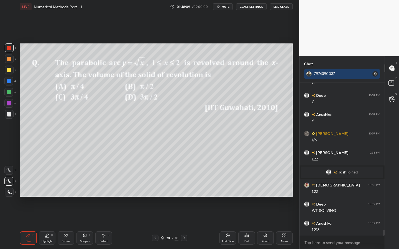
click at [9, 68] on div at bounding box center [9, 70] width 4 height 4
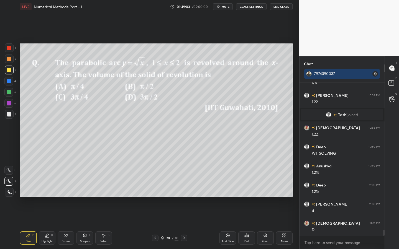
scroll to position [3786, 0]
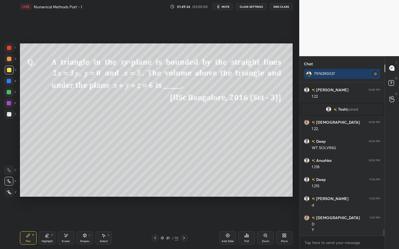
drag, startPoint x: 8, startPoint y: 48, endPoint x: 13, endPoint y: 45, distance: 5.6
click at [9, 48] on div at bounding box center [9, 48] width 4 height 4
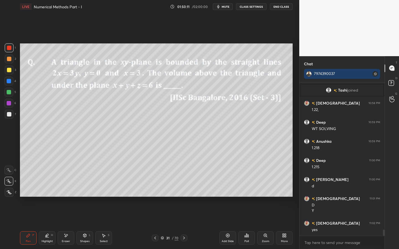
click at [89, 225] on div "Shapes L" at bounding box center [85, 238] width 17 height 13
click at [103, 225] on icon at bounding box center [103, 236] width 4 height 4
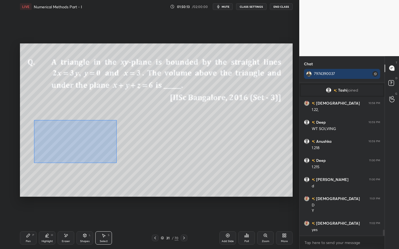
drag, startPoint x: 34, startPoint y: 121, endPoint x: 124, endPoint y: 159, distance: 97.8
click at [128, 165] on div "0 ° Undo Copy Paste here Duplicate Duplicate to new slide Delete" at bounding box center [156, 121] width 273 height 154
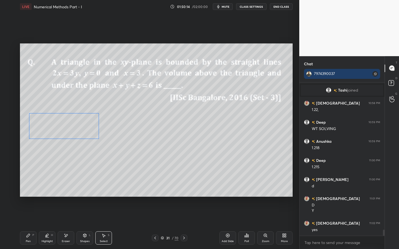
drag, startPoint x: 62, startPoint y: 132, endPoint x: 69, endPoint y: 128, distance: 8.6
click at [70, 125] on div "0 ° Undo Copy Paste here Duplicate Duplicate to new slide Delete" at bounding box center [156, 121] width 273 height 154
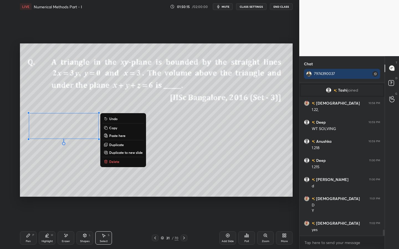
click at [101, 225] on div "Select" at bounding box center [104, 241] width 8 height 3
click at [86, 225] on icon at bounding box center [84, 235] width 3 height 3
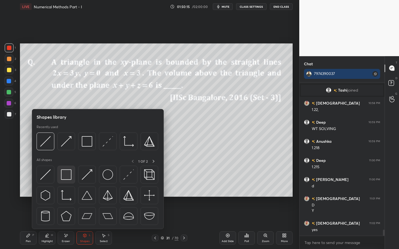
click at [72, 181] on div at bounding box center [66, 175] width 18 height 18
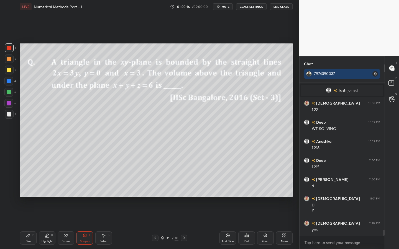
click at [9, 113] on div at bounding box center [9, 114] width 4 height 4
drag, startPoint x: 85, startPoint y: 236, endPoint x: 89, endPoint y: 235, distance: 4.2
click at [86, 225] on icon at bounding box center [84, 235] width 3 height 3
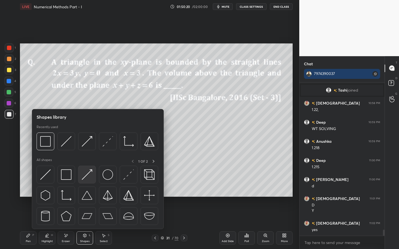
click at [90, 172] on img at bounding box center [87, 175] width 11 height 11
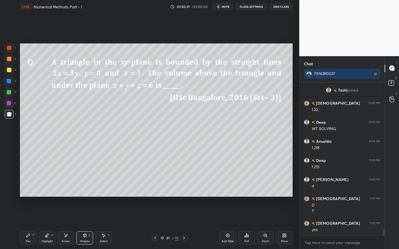
drag, startPoint x: 28, startPoint y: 236, endPoint x: 35, endPoint y: 221, distance: 16.4
click at [28, 225] on icon at bounding box center [28, 235] width 3 height 3
drag, startPoint x: 9, startPoint y: 103, endPoint x: 13, endPoint y: 102, distance: 4.0
click at [11, 103] on div at bounding box center [9, 103] width 4 height 4
drag, startPoint x: 81, startPoint y: 238, endPoint x: 82, endPoint y: 234, distance: 4.5
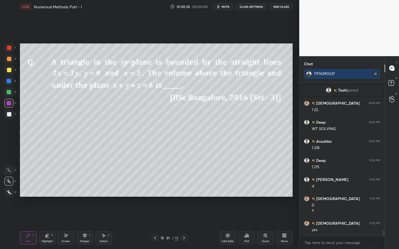
click at [81, 225] on div "Shapes L" at bounding box center [85, 238] width 17 height 13
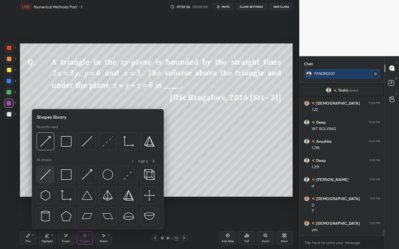
click at [47, 179] on img at bounding box center [45, 175] width 11 height 11
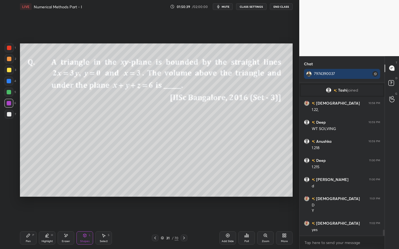
click at [25, 225] on div "Pen P" at bounding box center [28, 238] width 17 height 13
click at [80, 225] on div "Shapes" at bounding box center [84, 241] width 9 height 3
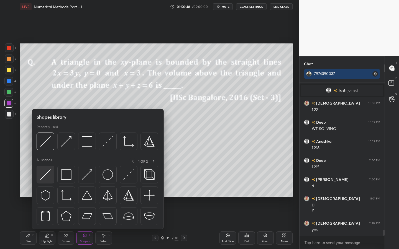
click at [49, 168] on div at bounding box center [46, 175] width 18 height 18
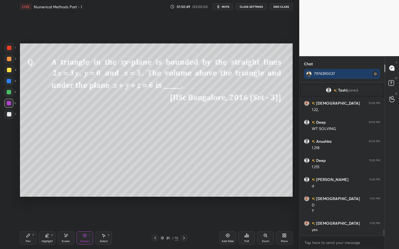
click at [11, 91] on div at bounding box center [9, 92] width 4 height 4
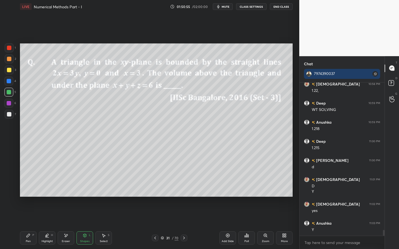
drag, startPoint x: 21, startPoint y: 241, endPoint x: 40, endPoint y: 235, distance: 20.5
click at [22, 225] on div "LIVE Numerical Methods Part - I 01:50:55 / 02:00:00 mute CLASS SETTINGS End Cla…" at bounding box center [156, 124] width 277 height 249
click at [30, 225] on div "Pen P" at bounding box center [28, 238] width 17 height 13
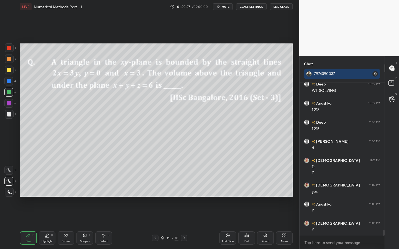
scroll to position [3863, 0]
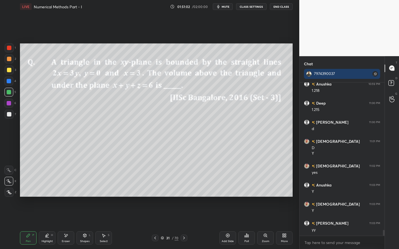
drag, startPoint x: 82, startPoint y: 236, endPoint x: 89, endPoint y: 234, distance: 8.1
click at [82, 225] on div "Shapes L" at bounding box center [85, 238] width 17 height 13
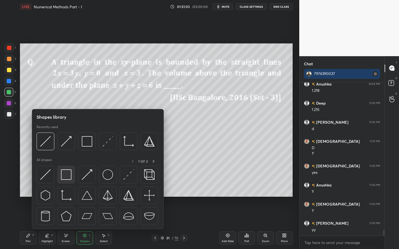
click at [67, 171] on img at bounding box center [66, 175] width 11 height 11
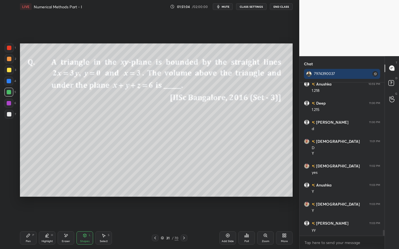
click at [14, 120] on div "7" at bounding box center [10, 115] width 11 height 11
drag, startPoint x: 4, startPoint y: 106, endPoint x: 14, endPoint y: 108, distance: 10.0
click at [6, 105] on div "1 2 3 4 5 6 7 C X Z E E Erase all H H" at bounding box center [9, 121] width 18 height 154
click at [6, 92] on div at bounding box center [8, 92] width 9 height 9
click at [19, 225] on div "LIVE Numerical Methods Part - I 01:51:10 / 02:00:00 mute CLASS SETTINGS End Cla…" at bounding box center [156, 124] width 277 height 249
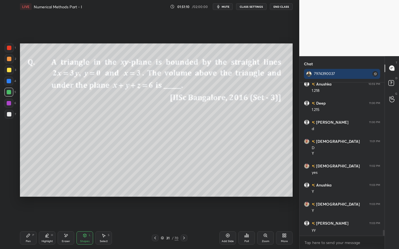
click at [31, 225] on div "Pen P" at bounding box center [28, 238] width 17 height 13
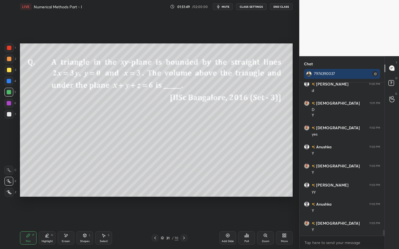
scroll to position [3920, 0]
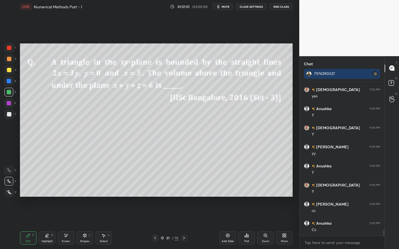
click at [10, 115] on div at bounding box center [9, 114] width 4 height 4
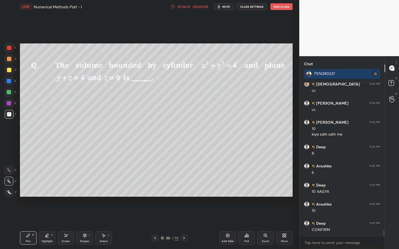
scroll to position [4136, 0]
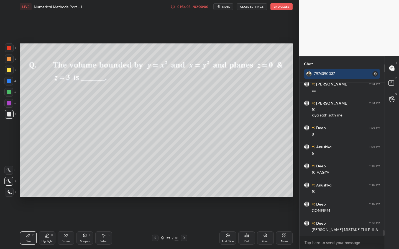
click at [14, 46] on div "1" at bounding box center [10, 48] width 11 height 9
click at [244, 225] on div "Poll" at bounding box center [246, 238] width 17 height 13
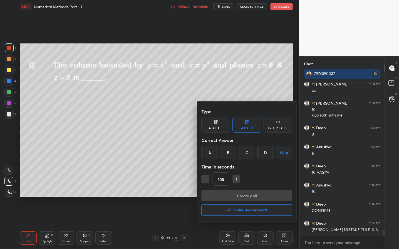
drag, startPoint x: 250, startPoint y: 156, endPoint x: 244, endPoint y: 170, distance: 15.0
click at [250, 156] on div "C" at bounding box center [247, 152] width 16 height 13
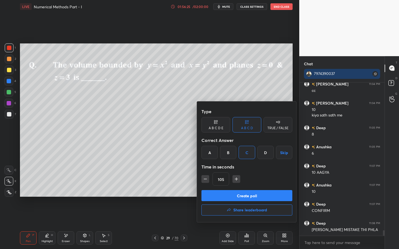
click at [234, 181] on icon "button" at bounding box center [237, 180] width 6 height 6
click at [235, 180] on icon "button" at bounding box center [237, 180] width 6 height 6
click at [236, 179] on icon "button" at bounding box center [237, 180] width 6 height 6
click at [237, 179] on icon "button" at bounding box center [237, 180] width 6 height 6
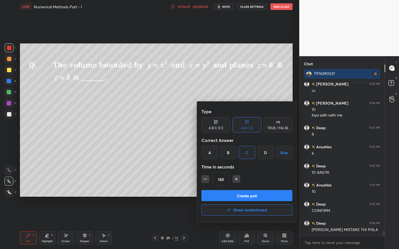
click at [237, 179] on icon "button" at bounding box center [237, 180] width 6 height 6
click at [205, 180] on icon "button" at bounding box center [206, 180] width 6 height 6
type input "180"
click at [219, 192] on button "Create poll" at bounding box center [247, 195] width 91 height 11
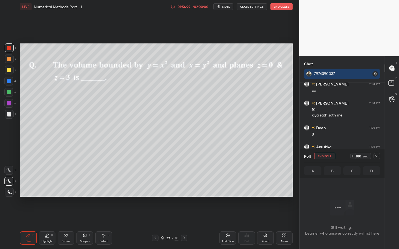
scroll to position [136, 83]
drag, startPoint x: 11, startPoint y: 69, endPoint x: 14, endPoint y: 67, distance: 4.5
click at [11, 69] on div at bounding box center [9, 70] width 9 height 9
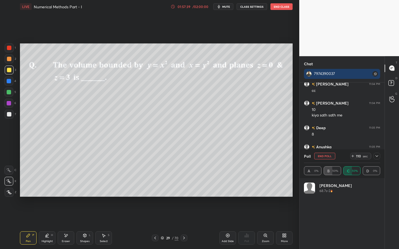
scroll to position [65, 75]
click at [227, 9] on button "mute" at bounding box center [223, 6] width 20 height 7
drag, startPoint x: 8, startPoint y: 93, endPoint x: 11, endPoint y: 90, distance: 3.7
click at [8, 93] on div at bounding box center [9, 92] width 4 height 4
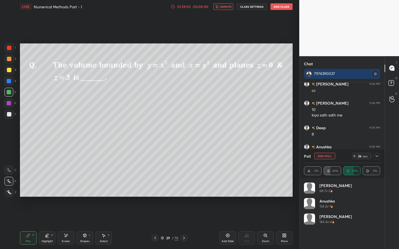
click at [328, 156] on button "End Poll" at bounding box center [324, 156] width 21 height 7
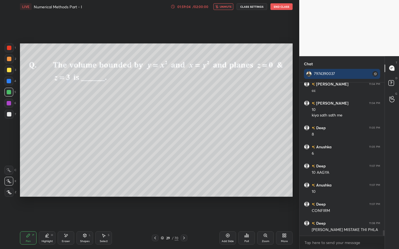
scroll to position [165, 83]
drag, startPoint x: 227, startPoint y: 8, endPoint x: 231, endPoint y: 9, distance: 4.0
click at [227, 9] on button "unmute" at bounding box center [223, 6] width 20 height 7
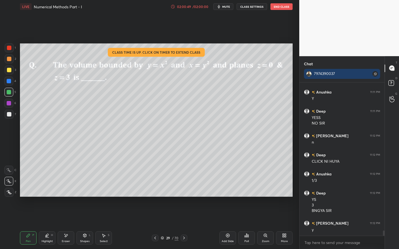
scroll to position [4306, 0]
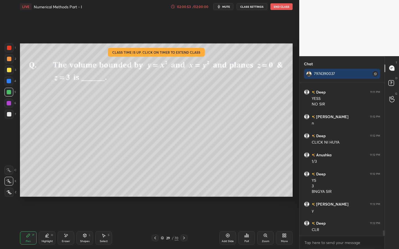
click at [277, 7] on button "End Class" at bounding box center [282, 6] width 22 height 7
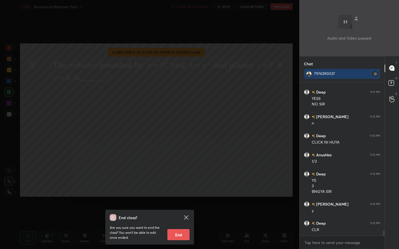
scroll to position [4325, 0]
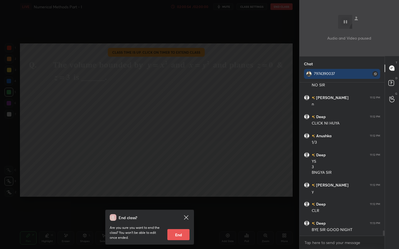
click at [176, 225] on button "End" at bounding box center [178, 235] width 22 height 11
type textarea "x"
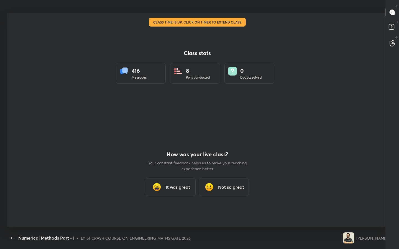
scroll to position [27507, 27327]
click at [181, 189] on h3 "It was great" at bounding box center [178, 187] width 24 height 7
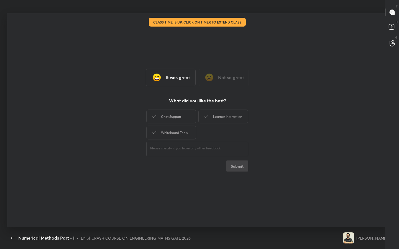
click at [174, 112] on div "Chat Support" at bounding box center [171, 117] width 50 height 14
click at [177, 139] on div "Whiteboard Tools" at bounding box center [171, 133] width 50 height 14
click at [203, 118] on icon at bounding box center [206, 116] width 7 height 7
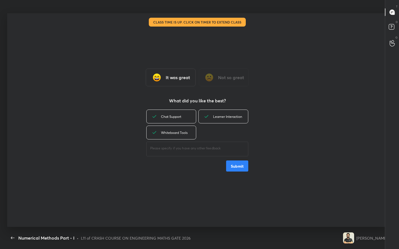
click at [239, 163] on button "Submit" at bounding box center [237, 166] width 22 height 11
